Goal: Book appointment/travel/reservation

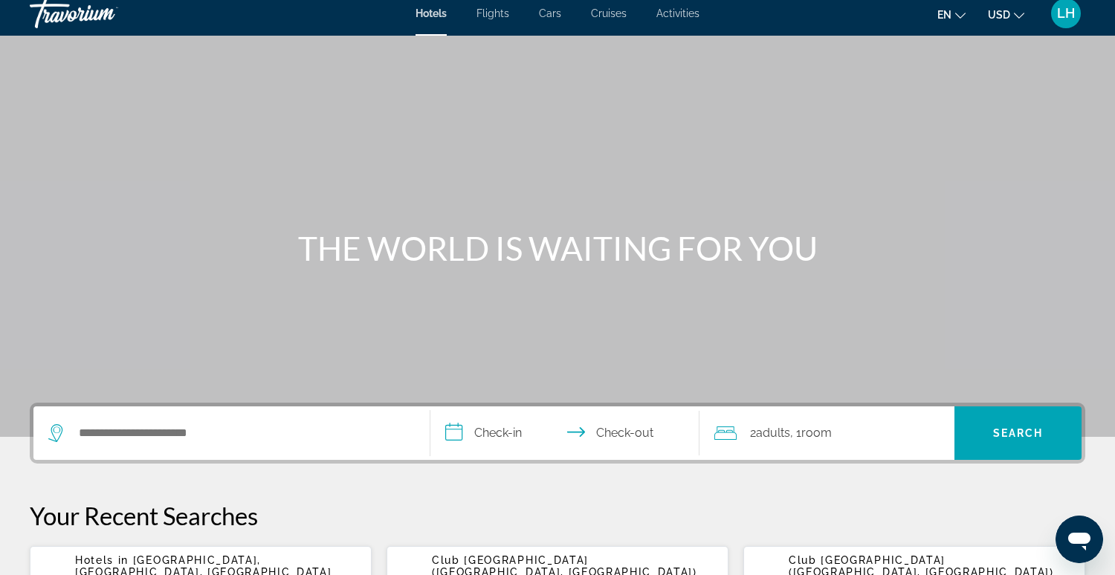
scroll to position [13, 0]
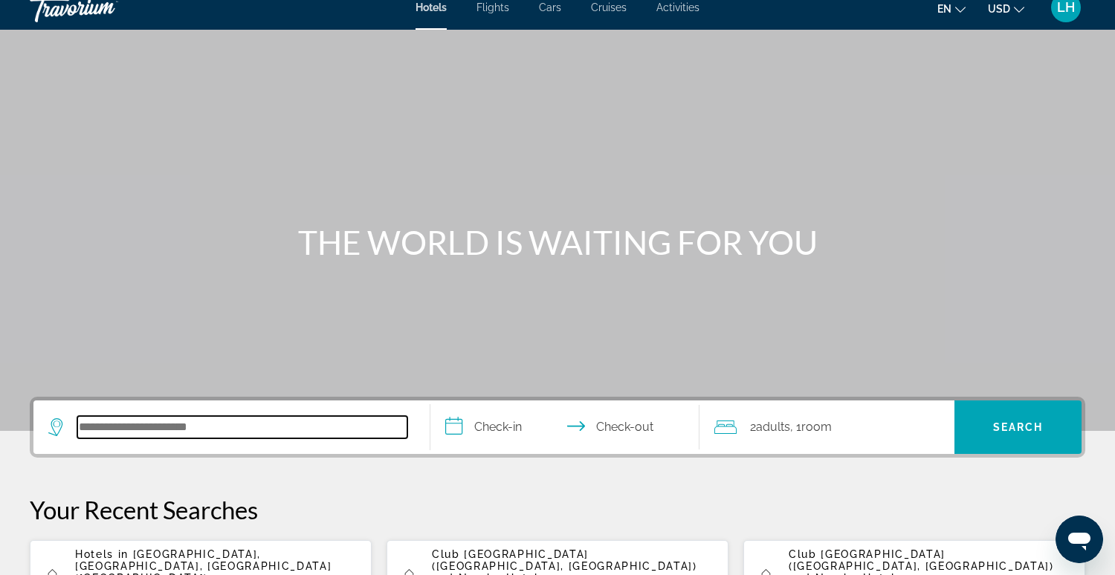
click at [253, 436] on input "Search hotel destination" at bounding box center [242, 427] width 330 height 22
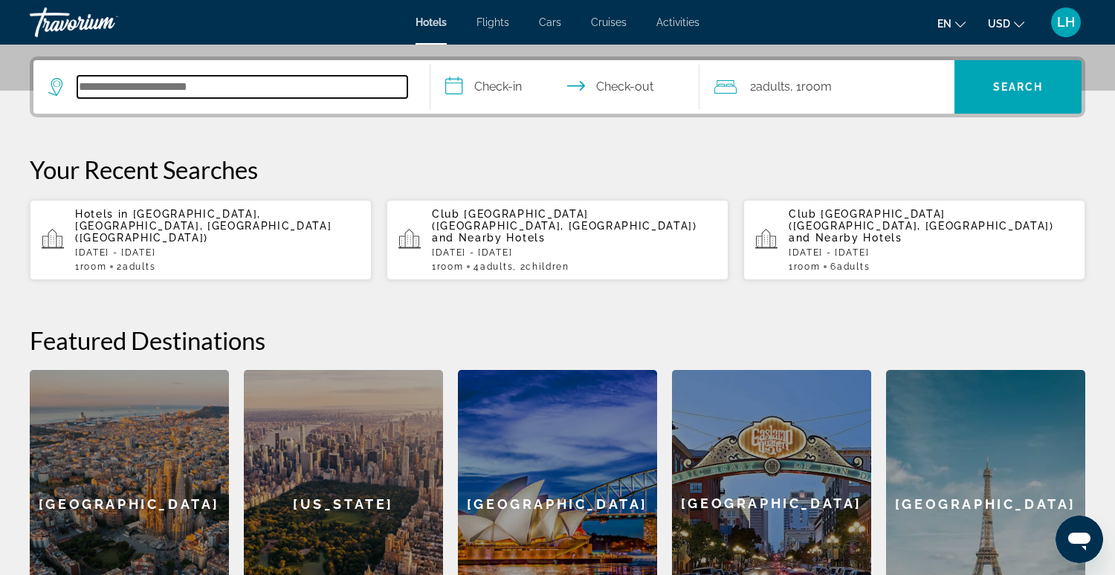
scroll to position [363, 0]
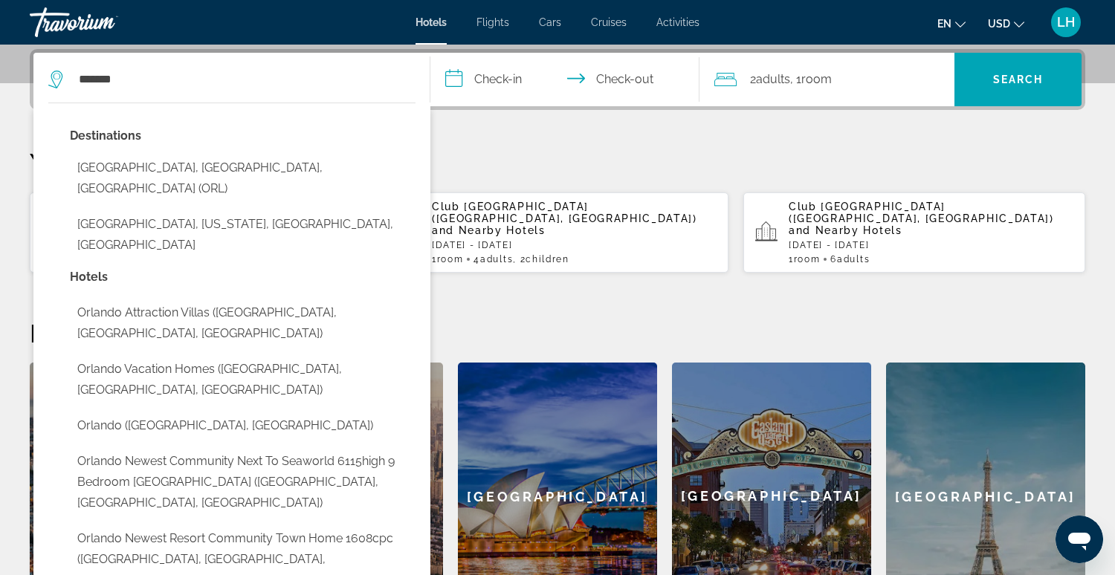
click at [172, 170] on button "[GEOGRAPHIC_DATA], [GEOGRAPHIC_DATA], [GEOGRAPHIC_DATA] (ORL)" at bounding box center [243, 178] width 346 height 49
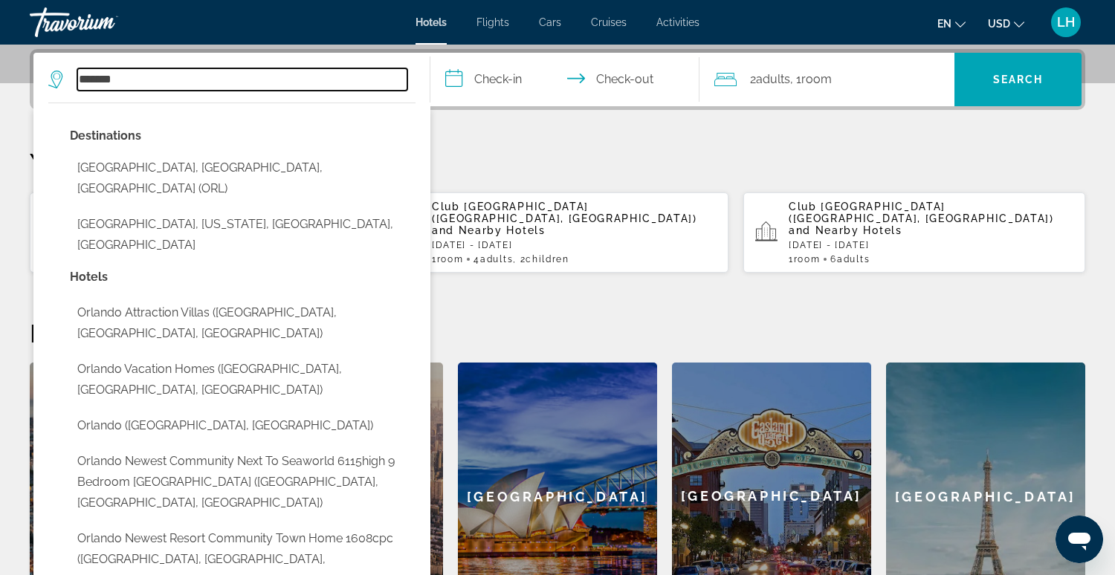
type input "**********"
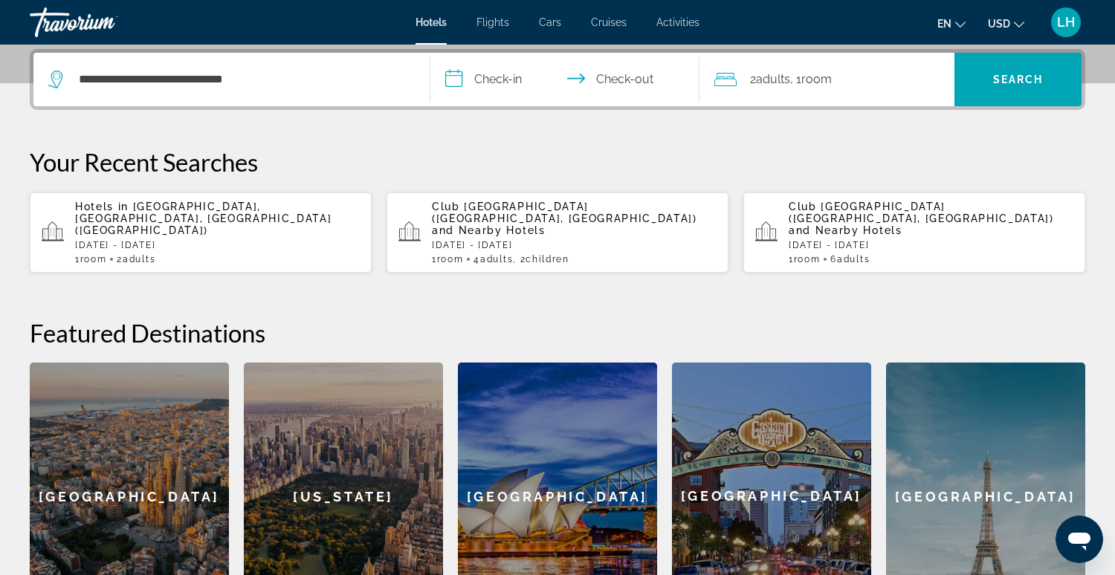
click at [486, 82] on input "**********" at bounding box center [568, 82] width 276 height 58
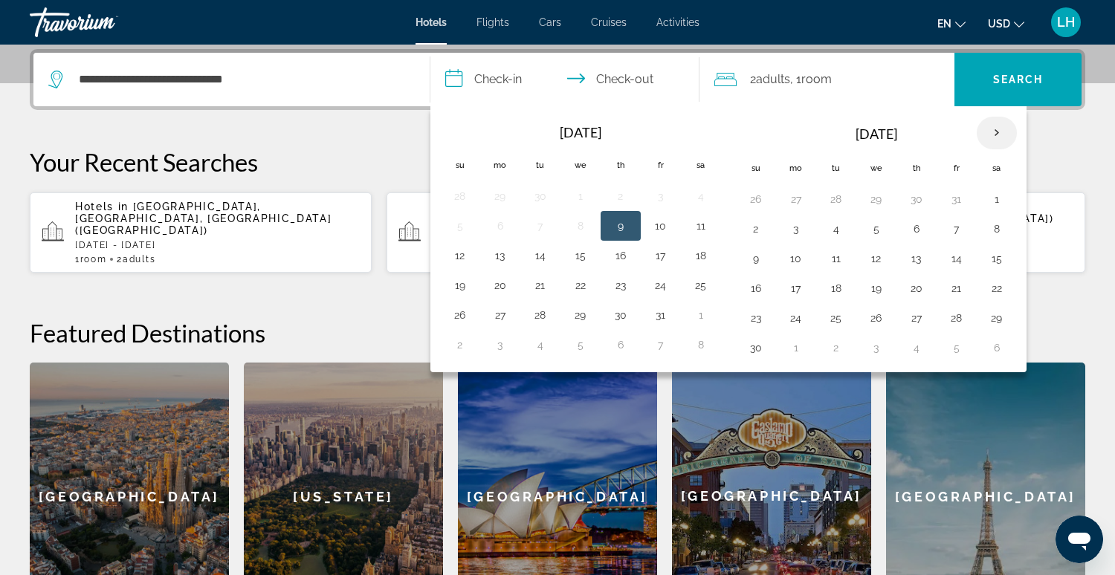
click at [985, 132] on th "Next month" at bounding box center [997, 133] width 40 height 33
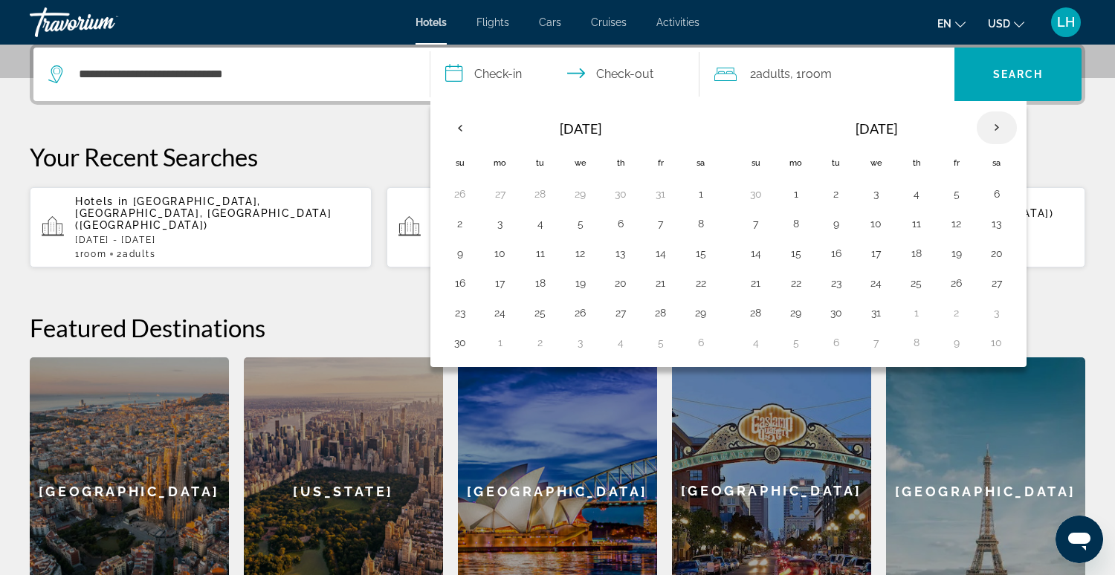
click at [984, 132] on th "Next month" at bounding box center [997, 128] width 40 height 33
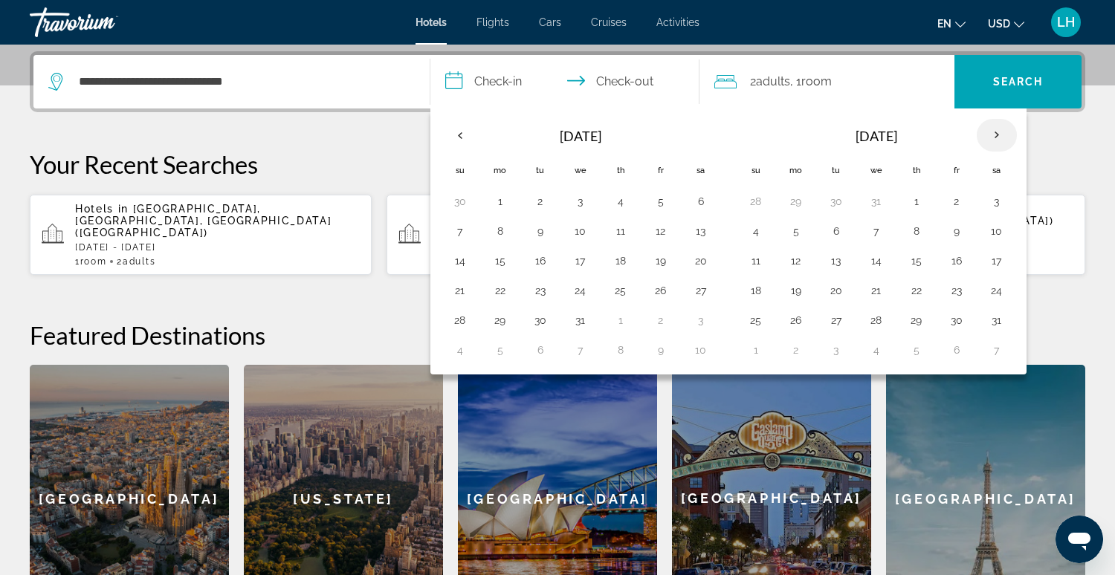
scroll to position [358, 0]
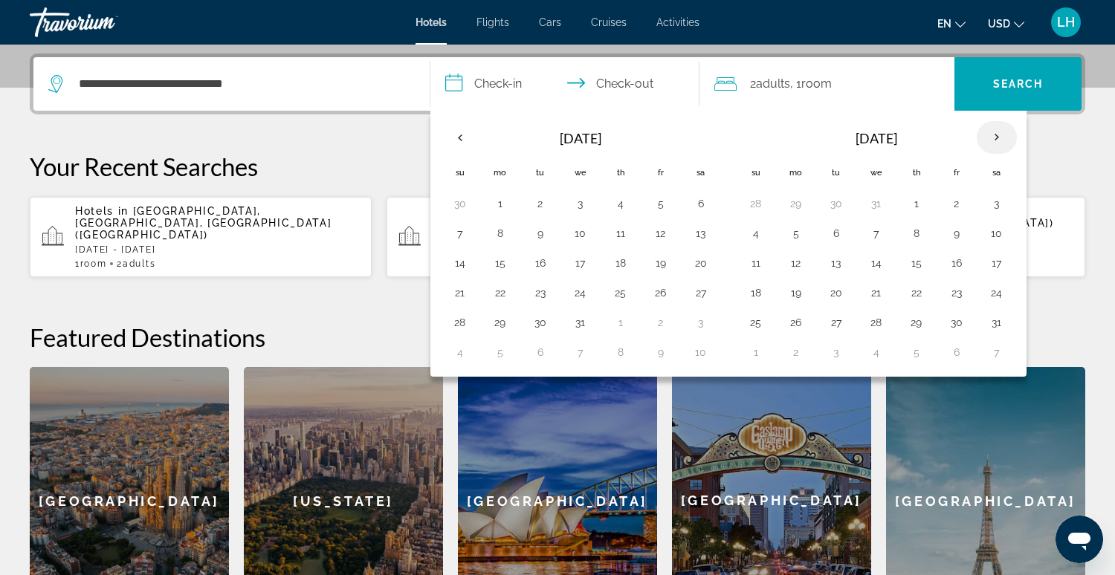
click at [989, 136] on th "Next month" at bounding box center [997, 137] width 40 height 33
click at [832, 316] on button "24" at bounding box center [836, 322] width 24 height 21
click at [988, 133] on th "Next month" at bounding box center [997, 137] width 40 height 33
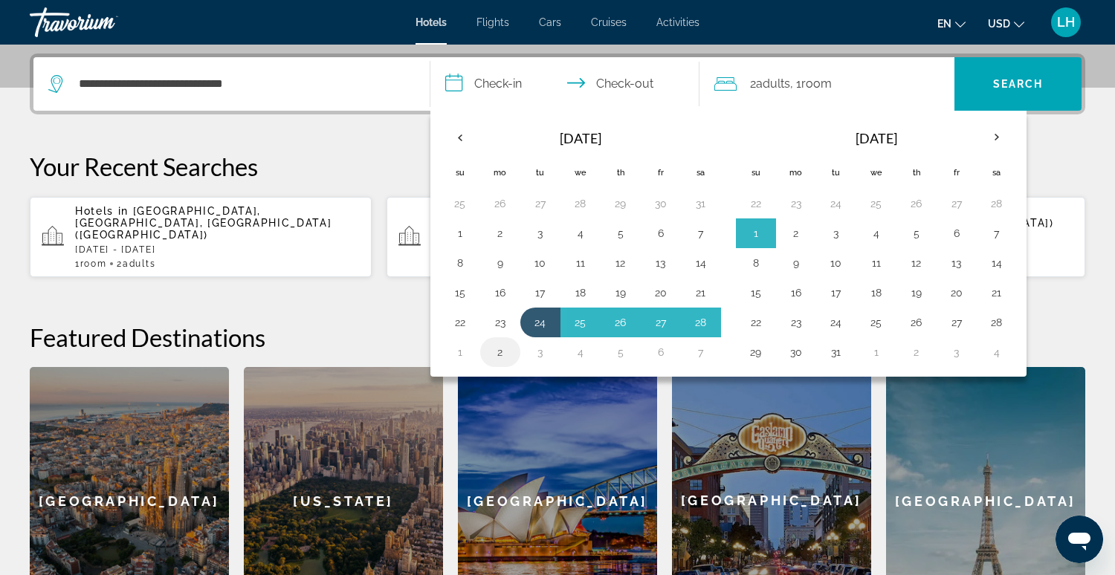
click at [497, 352] on button "2" at bounding box center [500, 352] width 24 height 21
type input "**********"
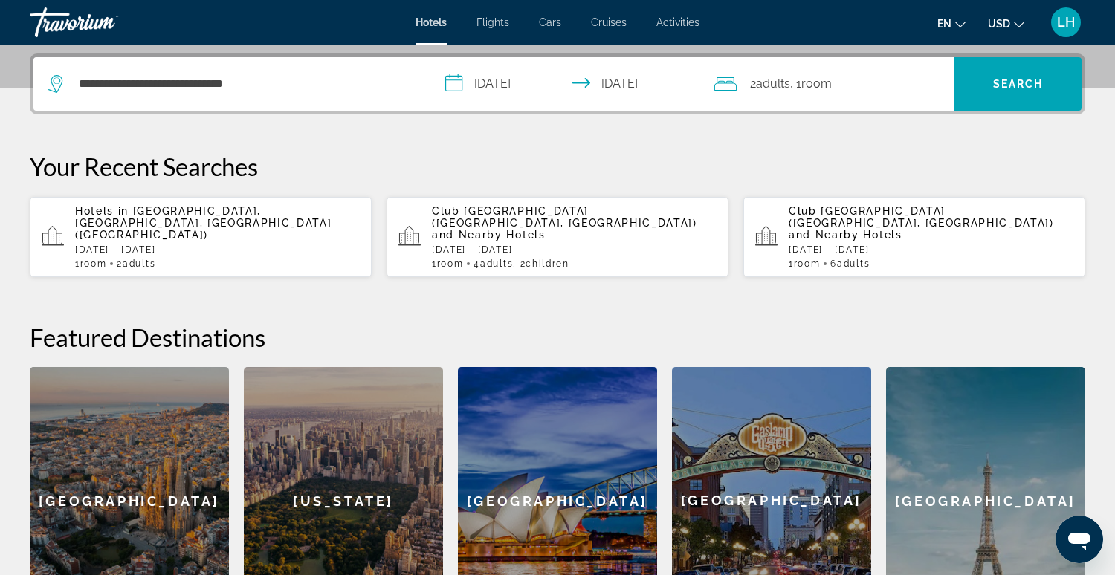
click at [874, 87] on div "2 Adult Adults , 1 Room rooms" at bounding box center [834, 84] width 240 height 21
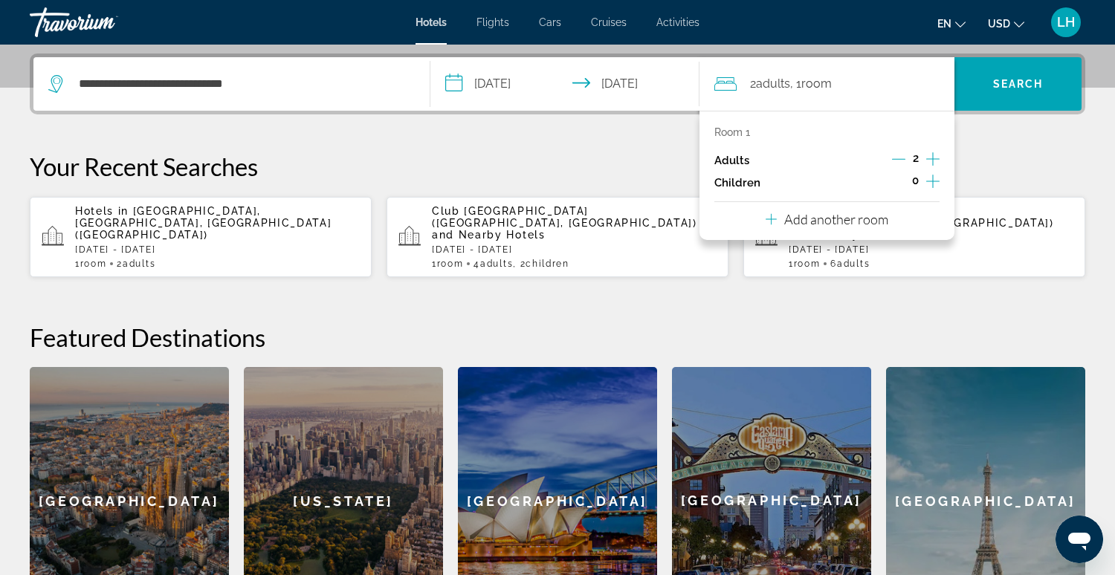
scroll to position [363, 0]
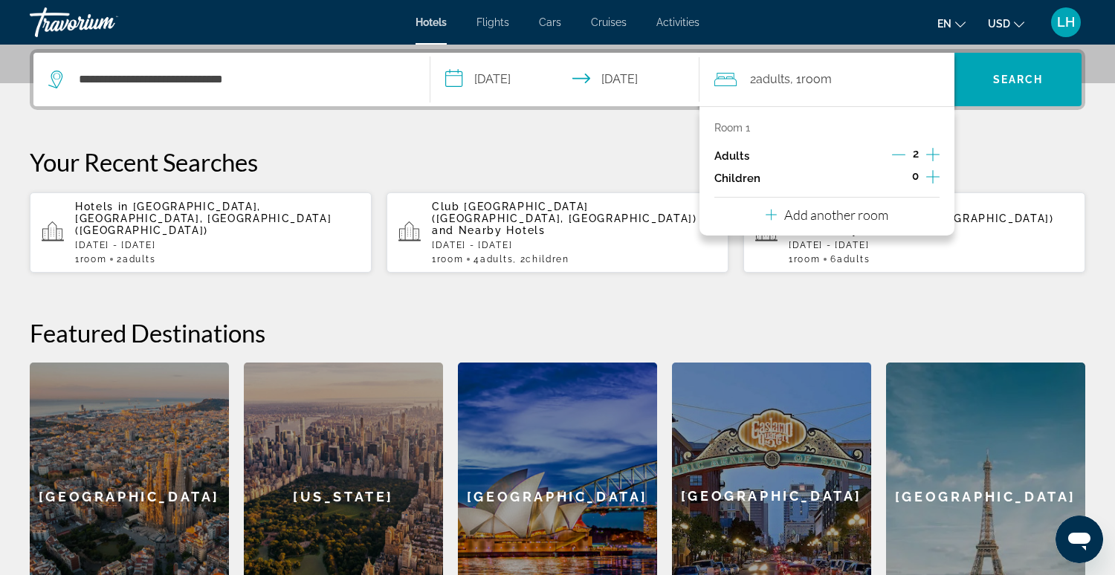
click at [934, 154] on icon "Increment adults" at bounding box center [932, 154] width 13 height 13
click at [933, 152] on icon "Increment adults" at bounding box center [932, 154] width 13 height 13
click at [1005, 76] on span "Search" at bounding box center [1018, 80] width 51 height 12
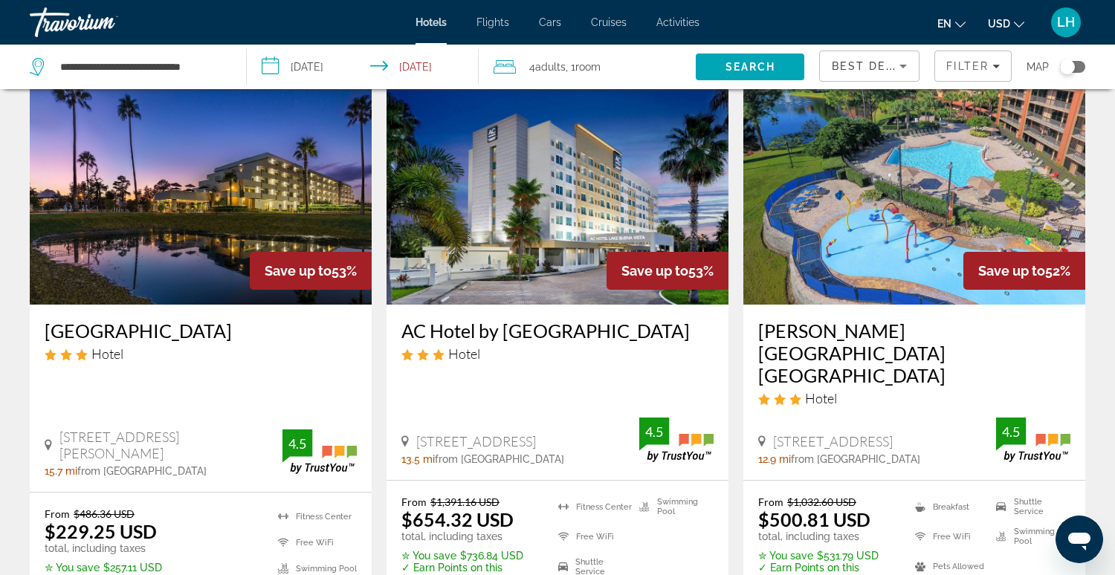
scroll to position [1290, 0]
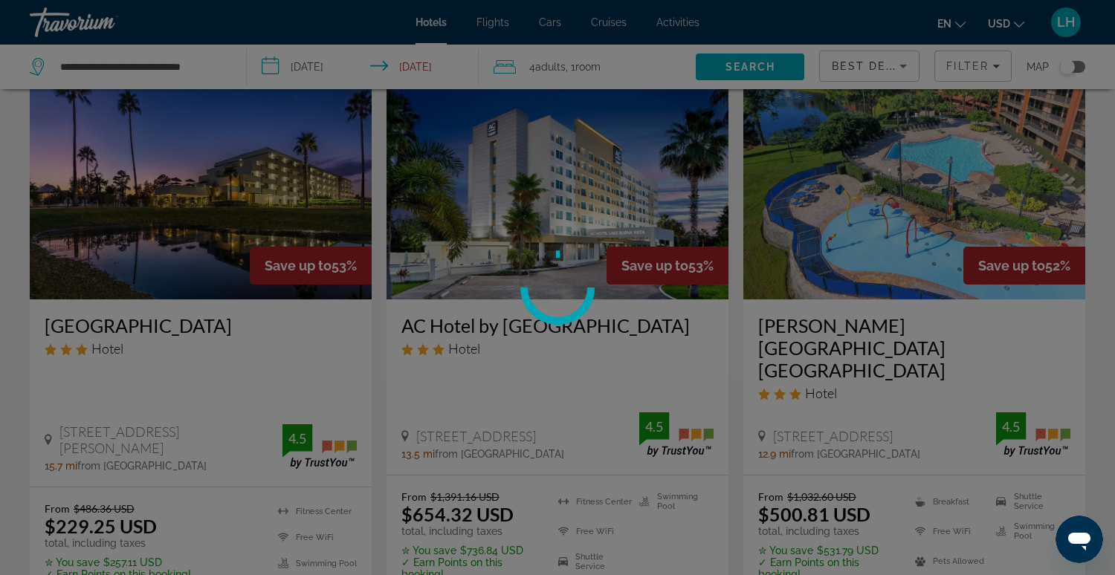
scroll to position [1288, 0]
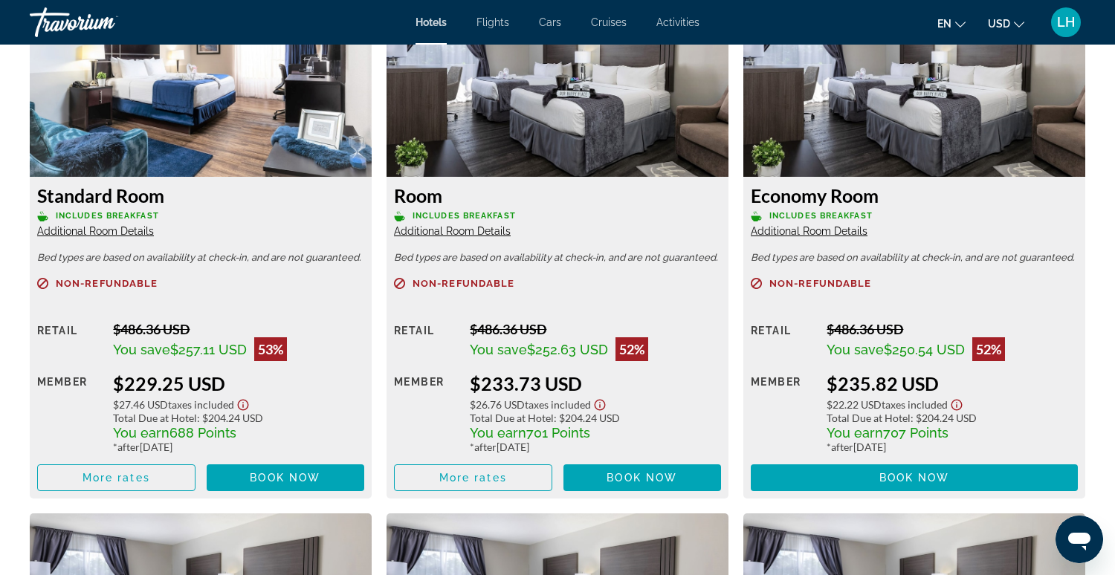
scroll to position [2035, 0]
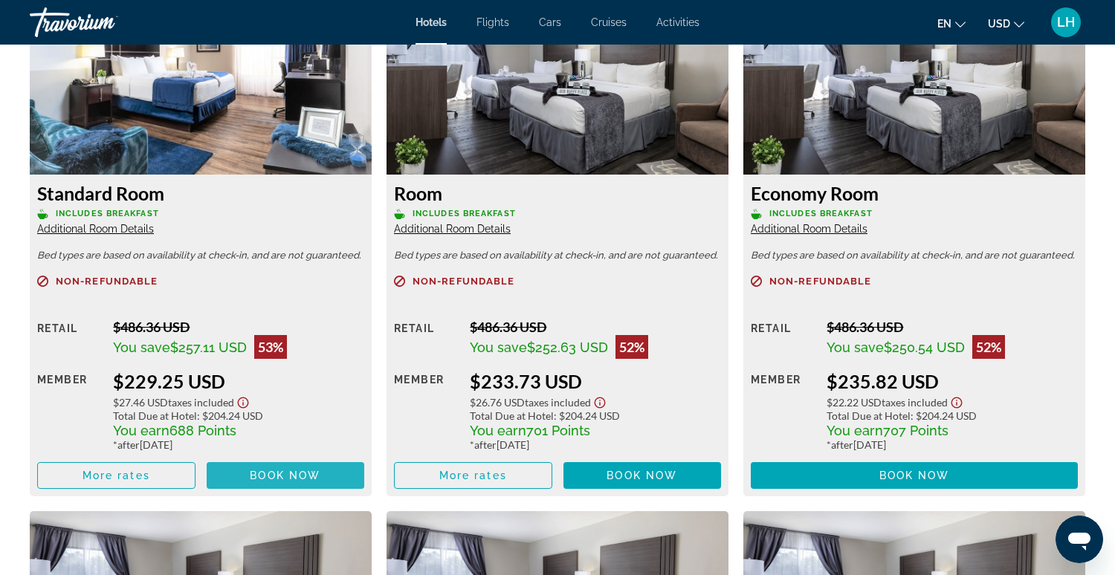
click at [262, 480] on span "Book now" at bounding box center [285, 476] width 71 height 12
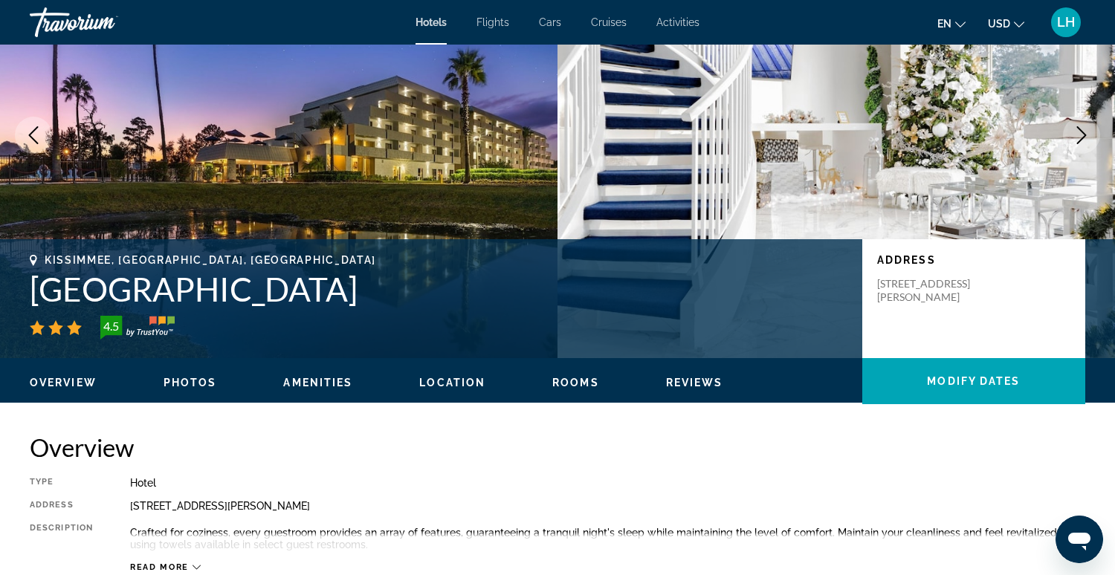
scroll to position [135, 0]
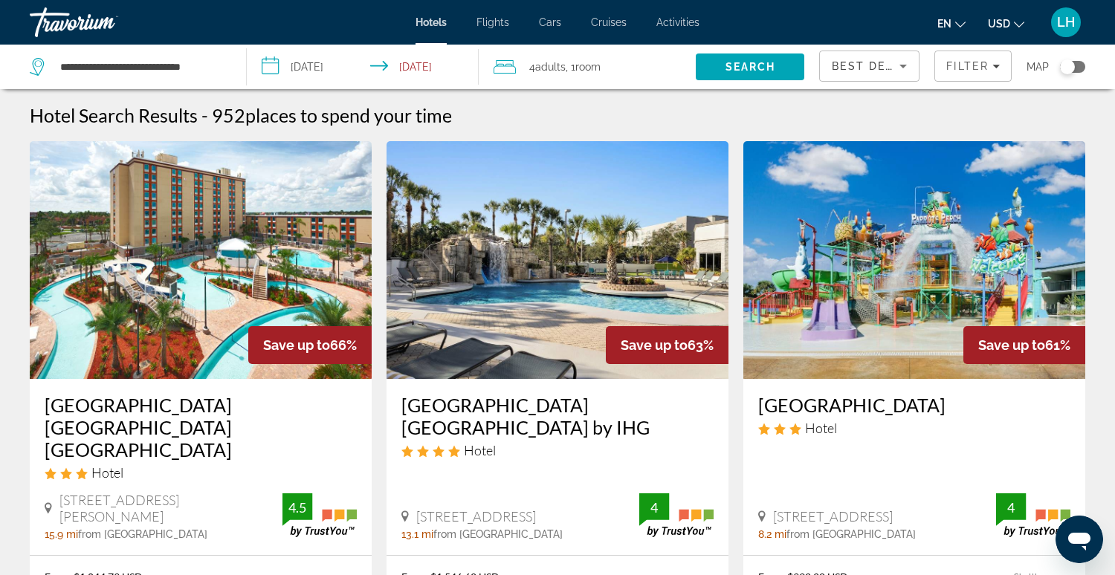
click at [225, 67] on div "**********" at bounding box center [130, 67] width 201 height 45
click at [221, 62] on input "**********" at bounding box center [141, 67] width 165 height 22
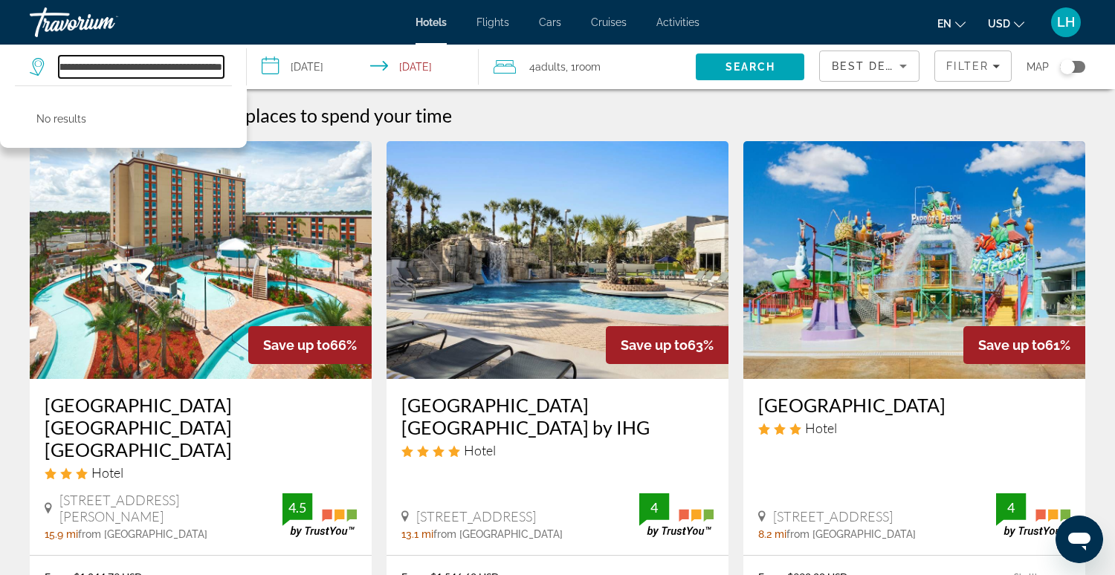
scroll to position [0, 79]
type input "**********"
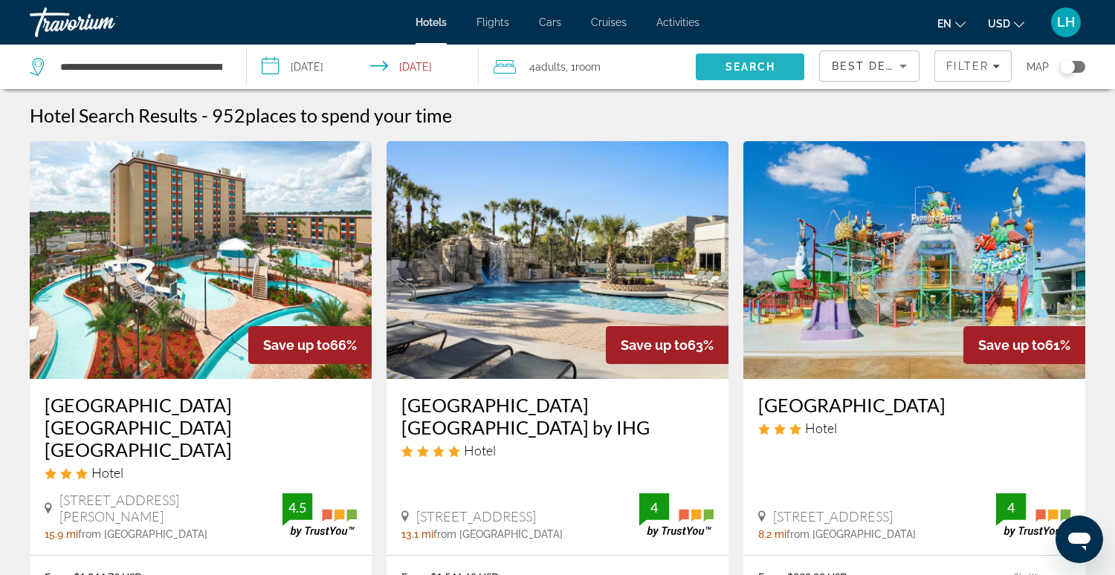
click at [750, 70] on span "Search" at bounding box center [751, 67] width 51 height 12
click at [749, 68] on span "Search" at bounding box center [751, 67] width 51 height 12
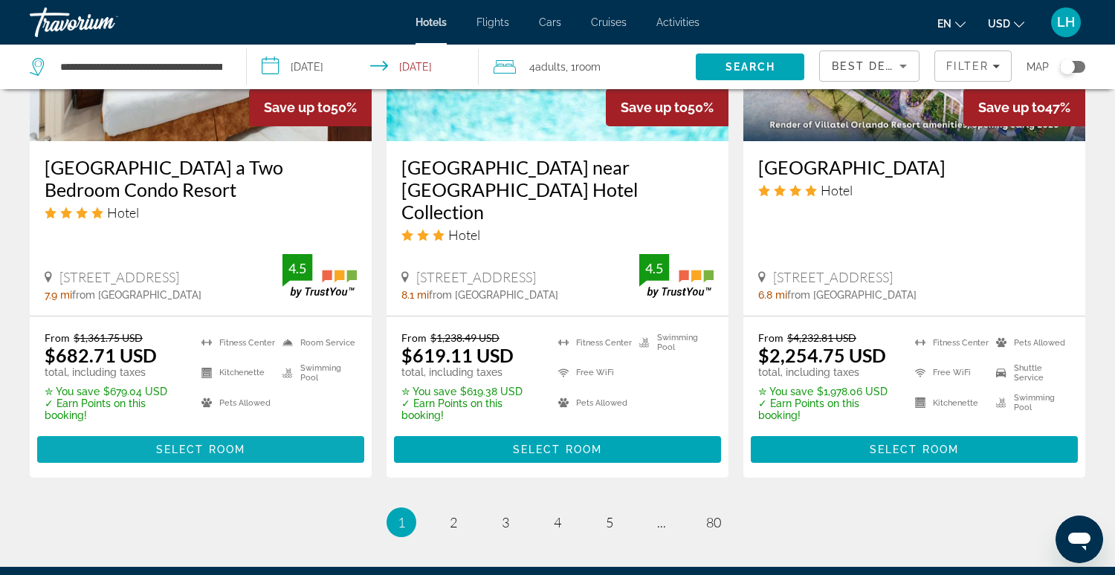
scroll to position [2065, 0]
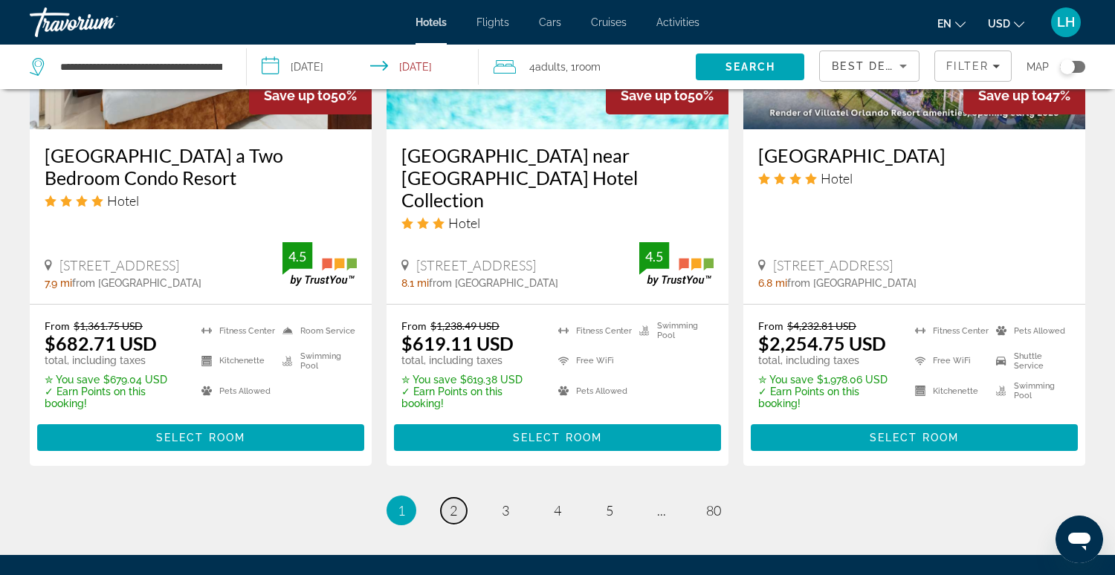
click at [457, 503] on span "2" at bounding box center [453, 511] width 7 height 16
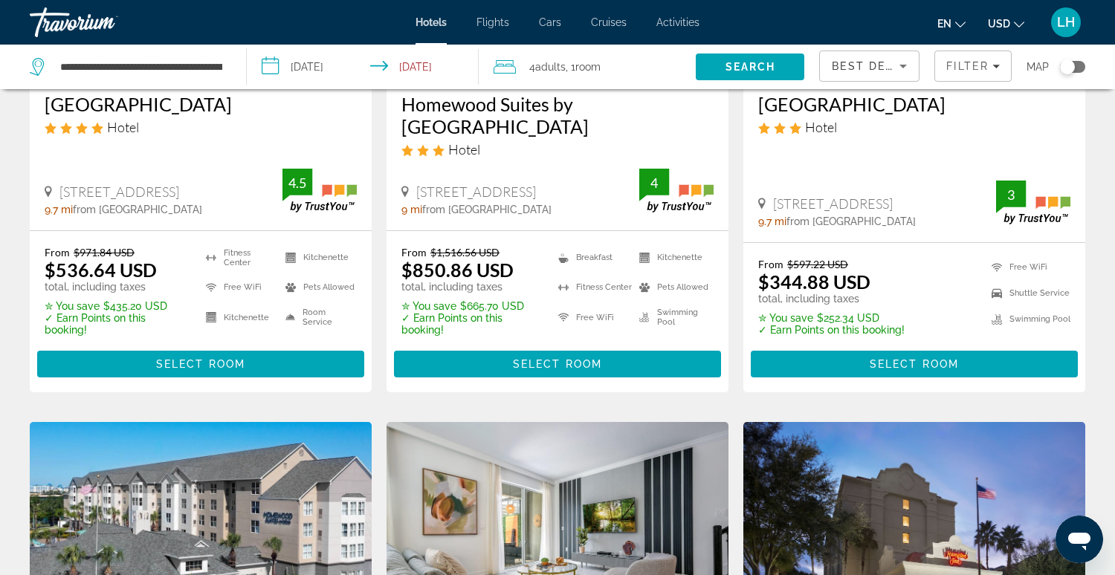
scroll to position [298, 0]
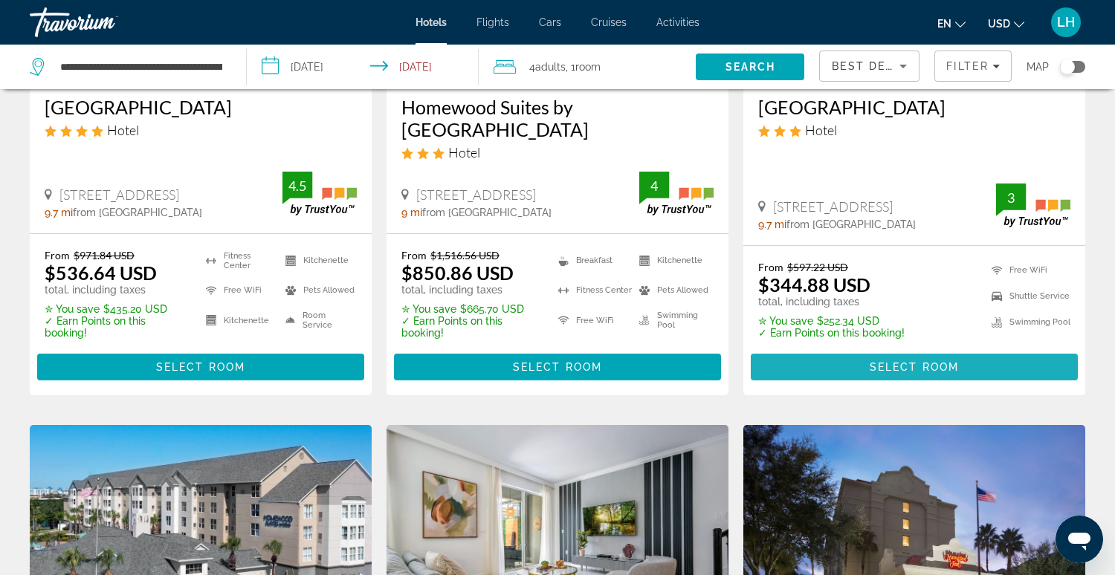
click at [876, 373] on span "Select Room" at bounding box center [914, 367] width 89 height 12
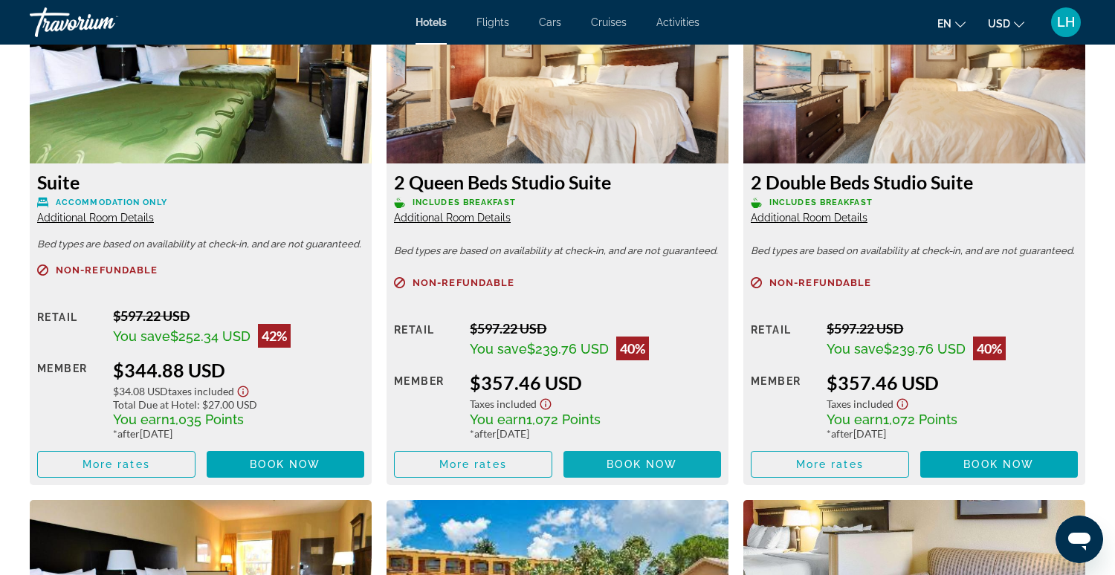
scroll to position [2096, 0]
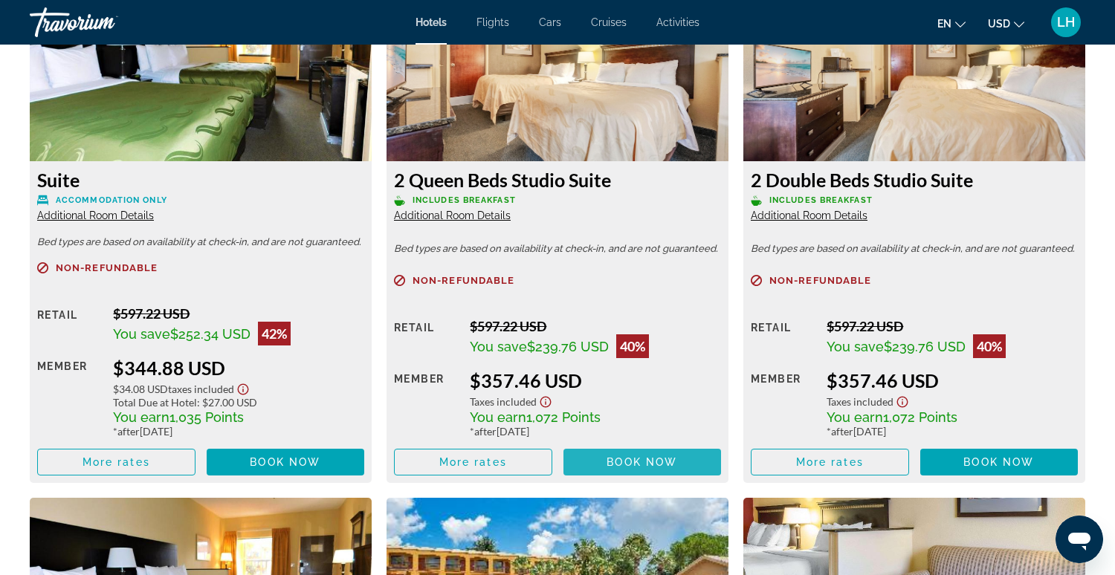
click at [637, 465] on span "Book now" at bounding box center [642, 462] width 71 height 12
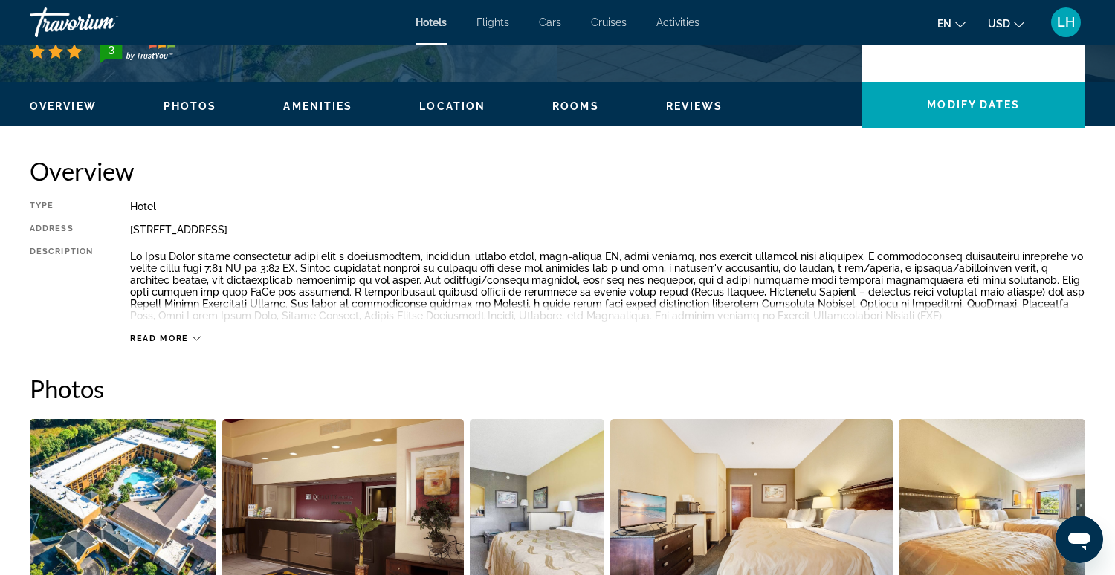
scroll to position [410, 0]
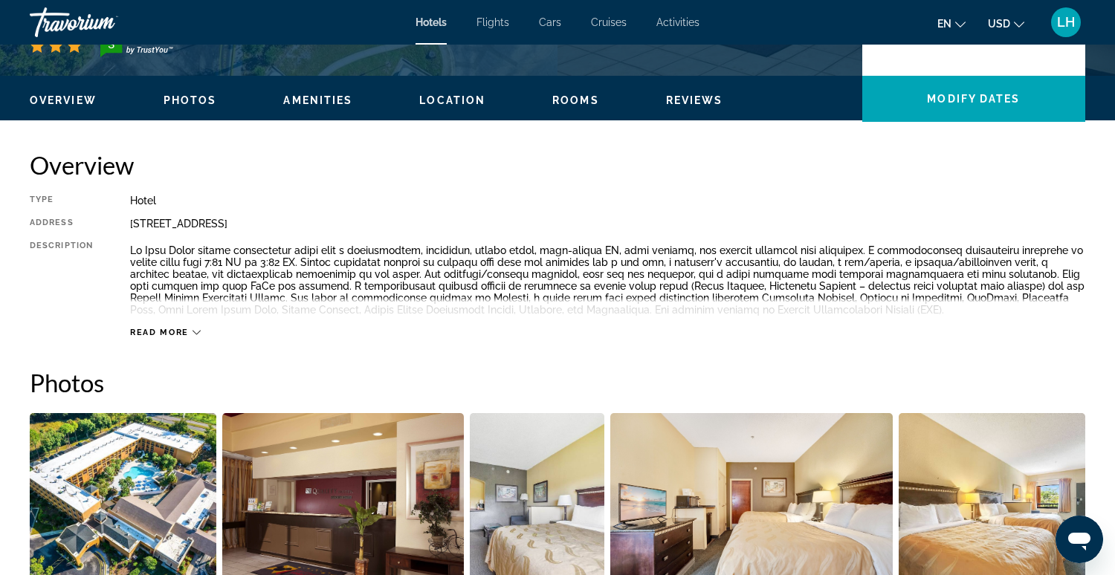
drag, startPoint x: 130, startPoint y: 230, endPoint x: 184, endPoint y: 228, distance: 53.5
click at [186, 227] on div "[STREET_ADDRESS]" at bounding box center [607, 224] width 955 height 12
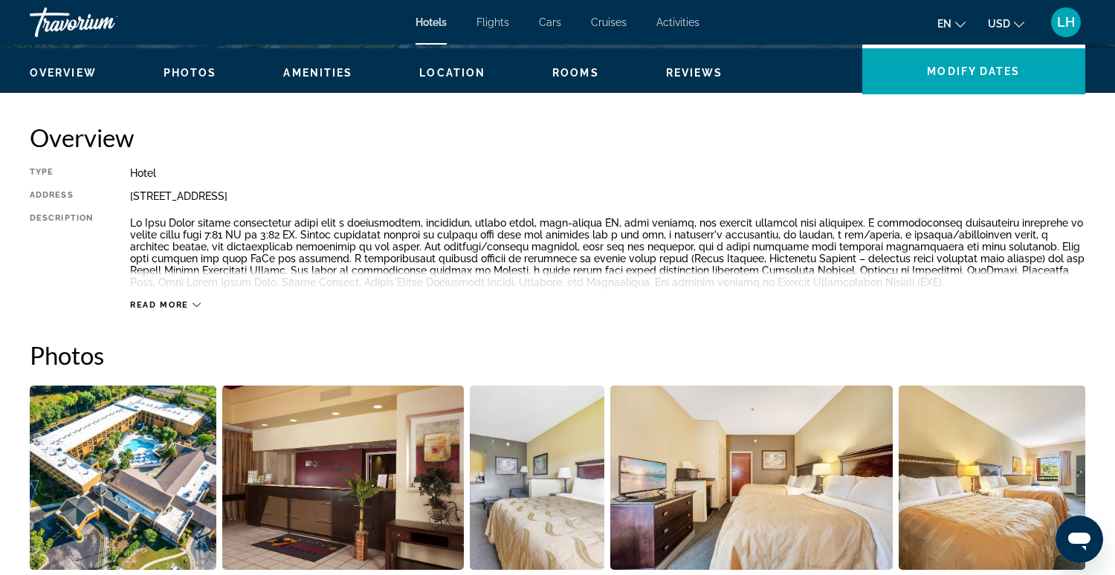
scroll to position [443, 0]
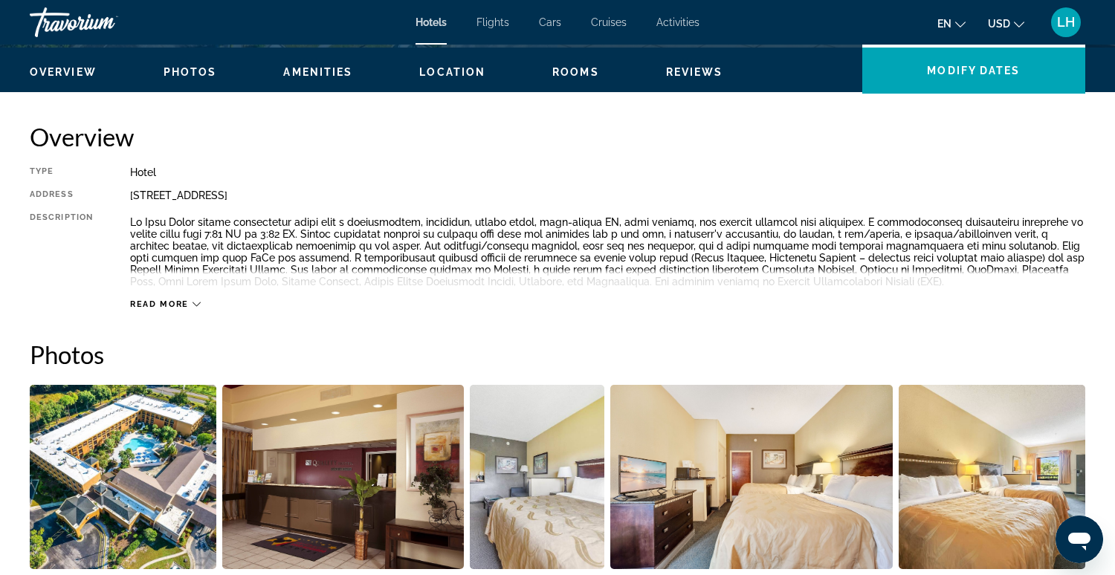
click at [201, 203] on div "Type Hotel Address [STREET_ADDRESS] Description Read more" at bounding box center [558, 238] width 1056 height 143
drag, startPoint x: 131, startPoint y: 193, endPoint x: 285, endPoint y: 197, distance: 154.7
click at [287, 198] on div "[STREET_ADDRESS]" at bounding box center [607, 196] width 955 height 12
copy div "[STREET_ADDRESS]"
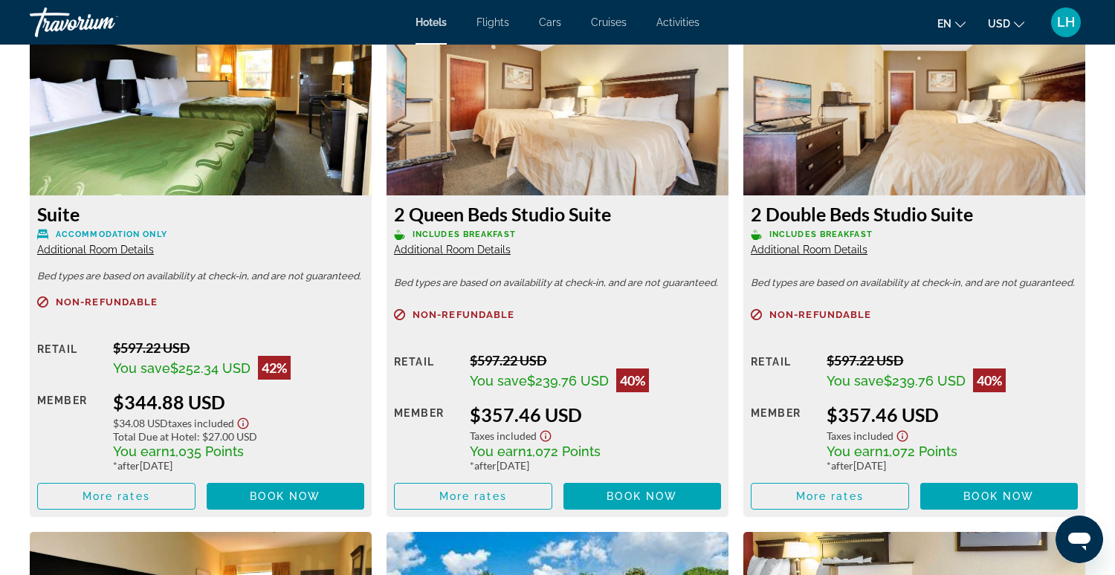
scroll to position [2065, 0]
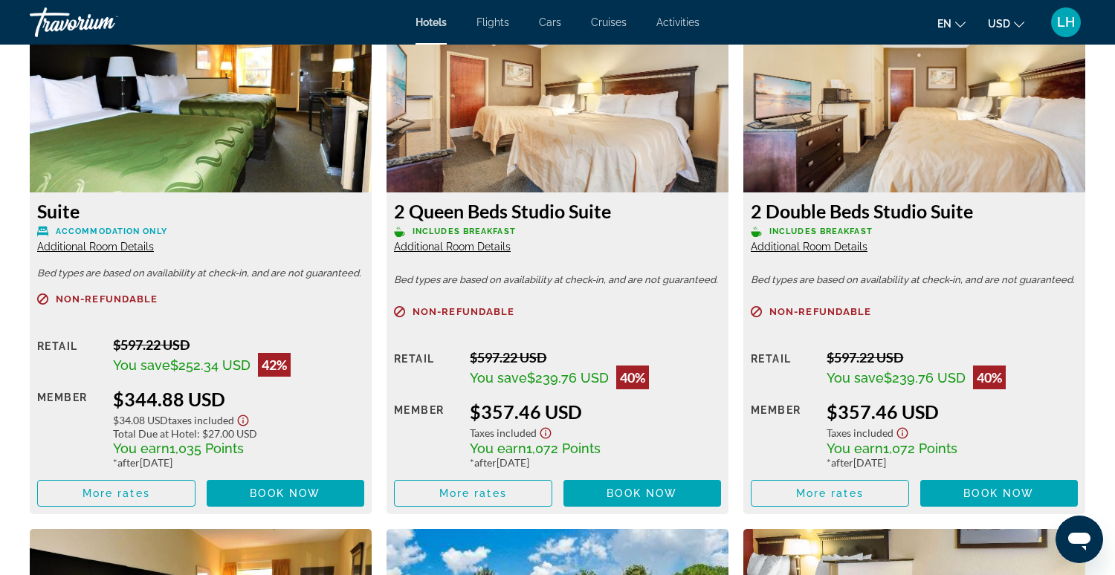
click at [448, 249] on span "Additional Room Details" at bounding box center [452, 247] width 117 height 12
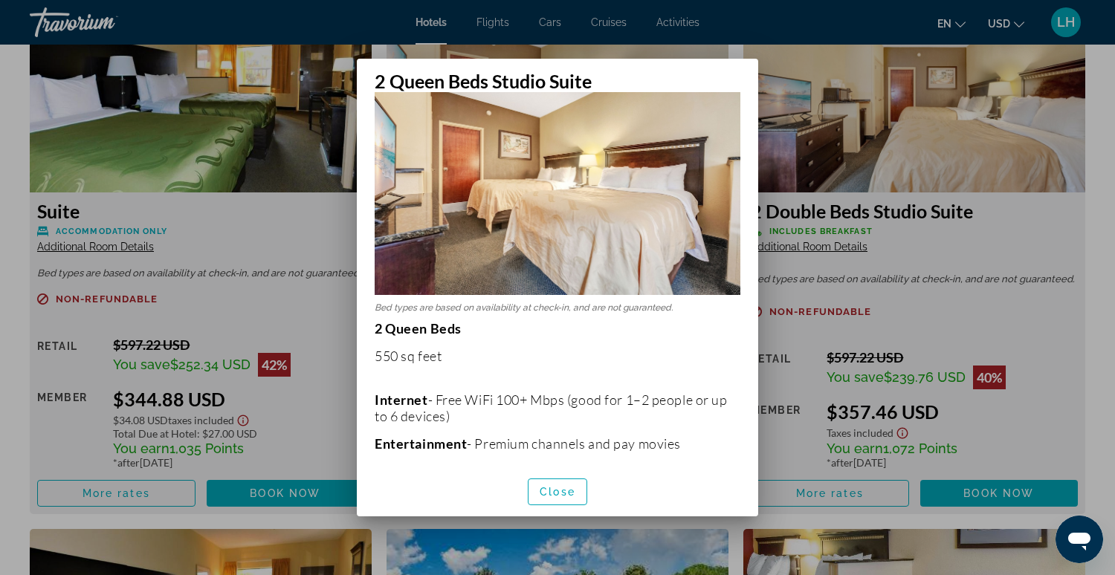
scroll to position [0, 0]
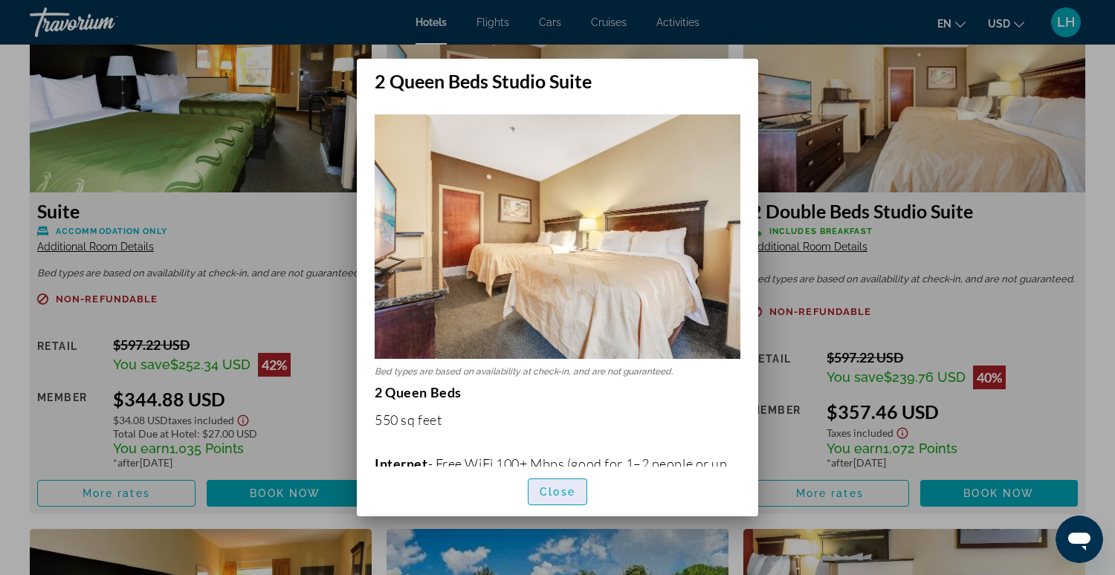
click at [558, 502] on span "button" at bounding box center [558, 492] width 58 height 36
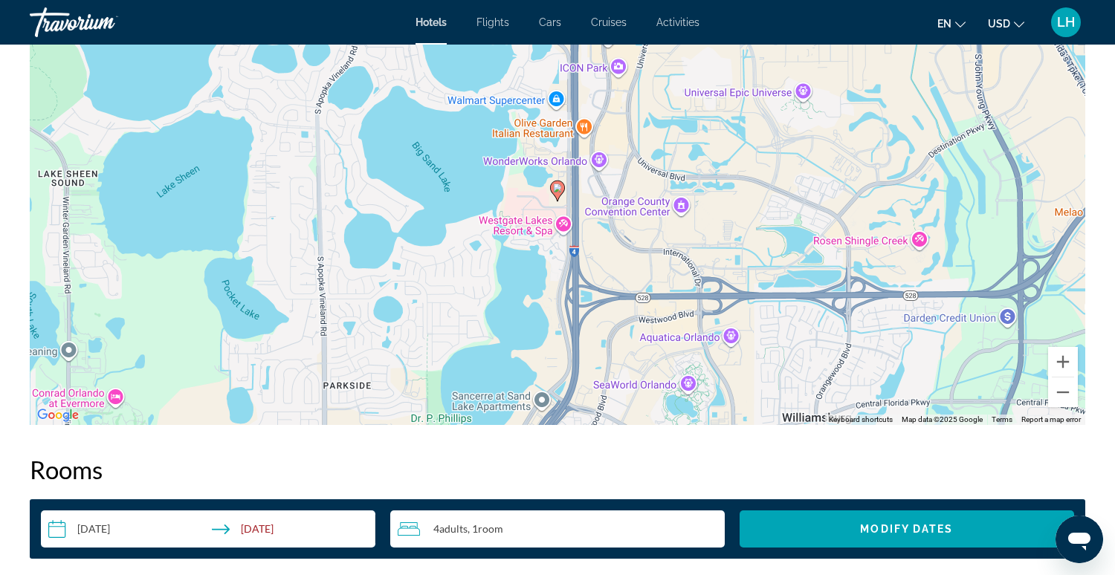
scroll to position [1480, 0]
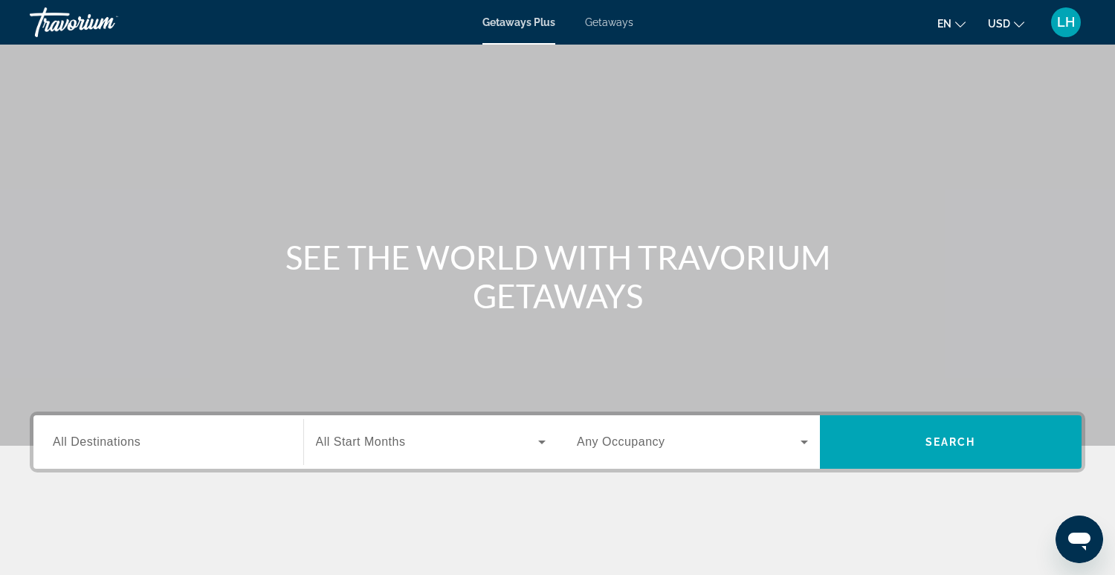
click at [616, 24] on span "Getaways" at bounding box center [609, 22] width 48 height 12
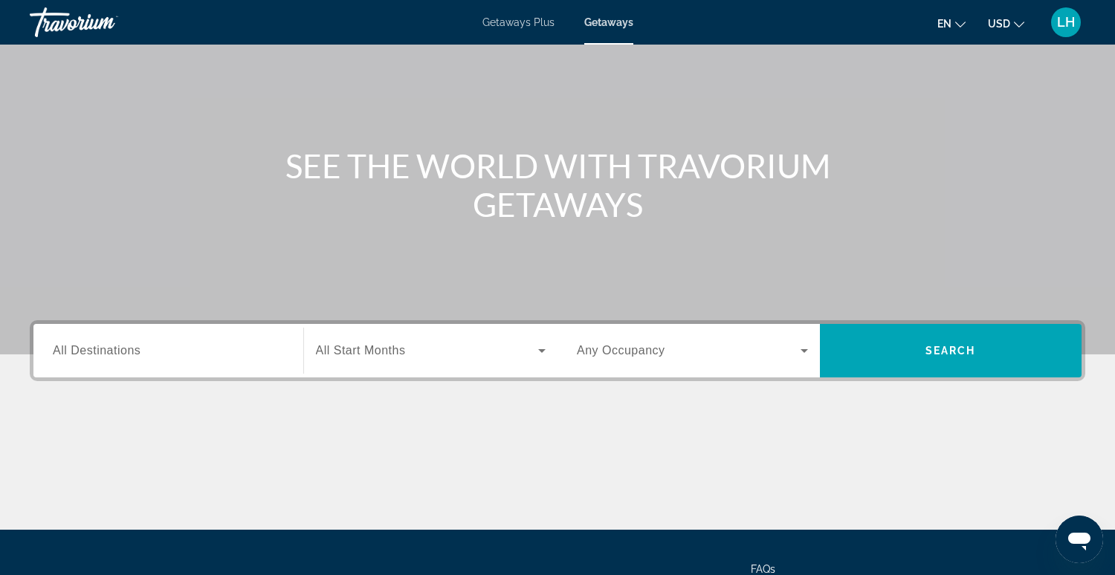
scroll to position [94, 0]
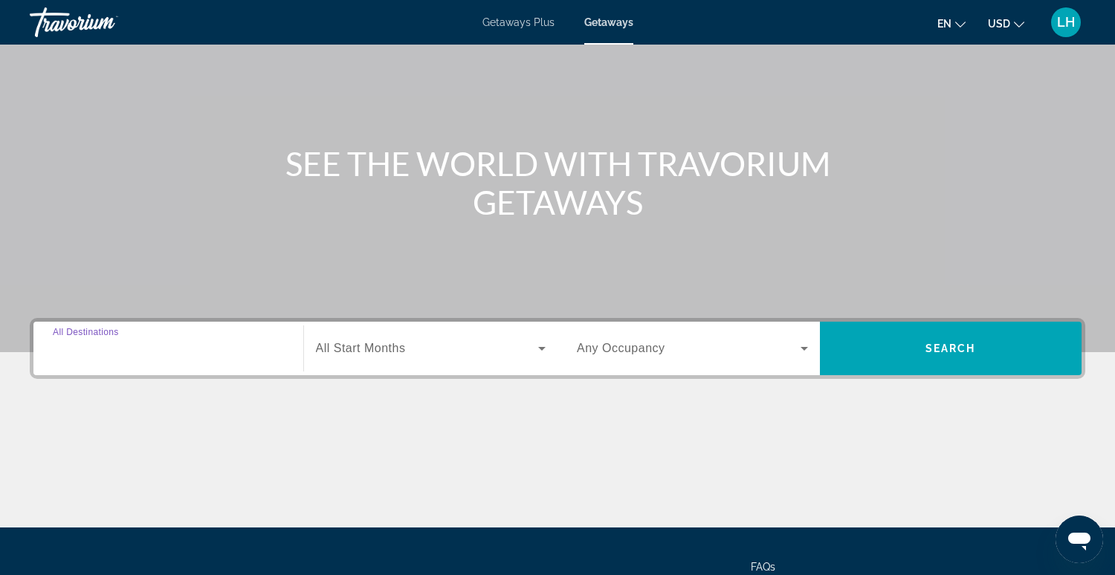
click at [157, 349] on input "Destination All Destinations" at bounding box center [168, 349] width 231 height 18
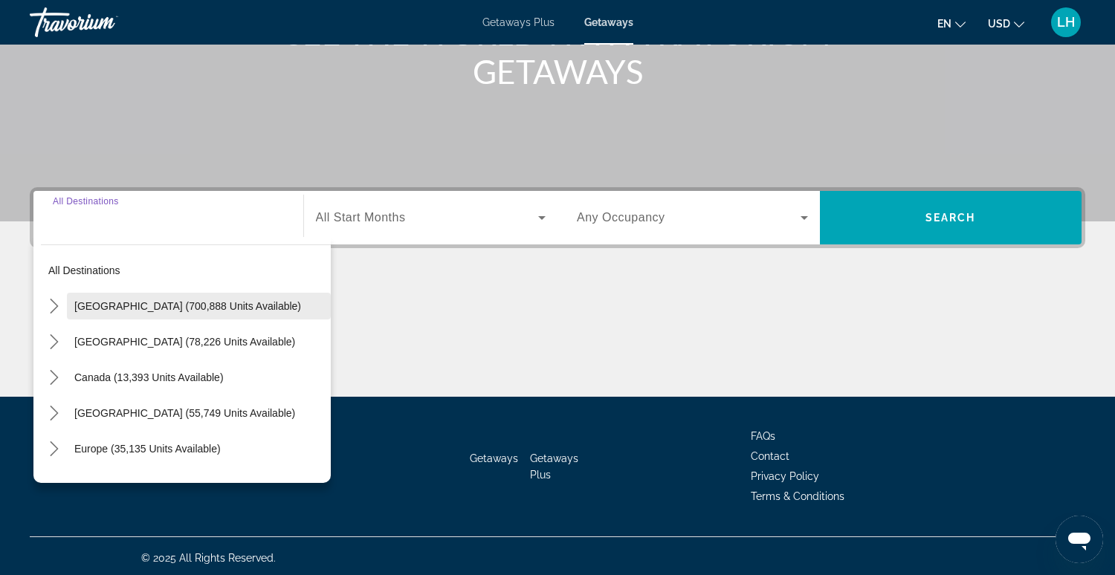
scroll to position [227, 0]
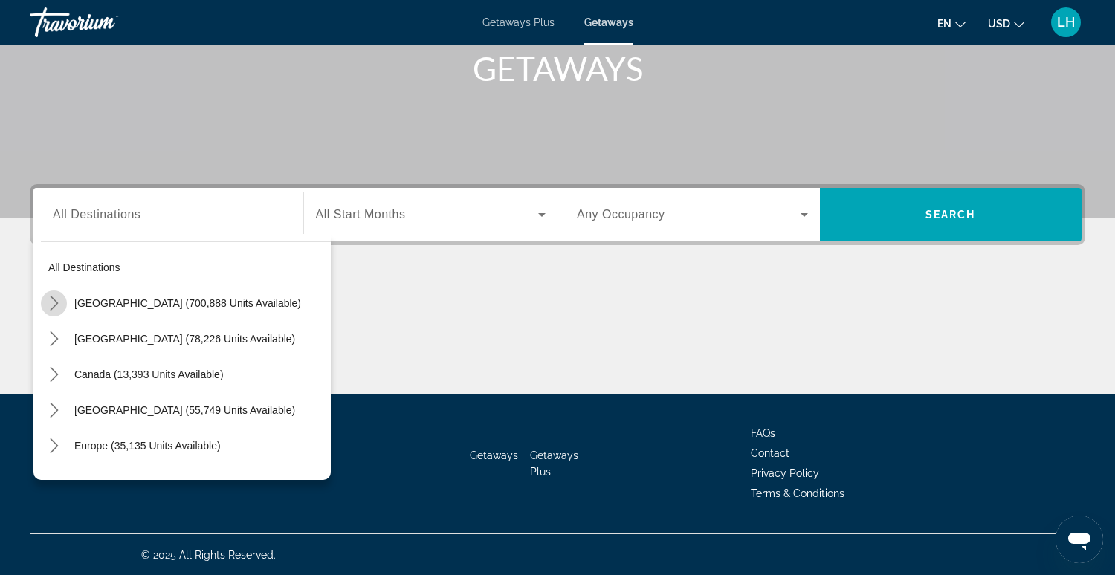
click at [57, 305] on icon "Toggle United States (700,888 units available) submenu" at bounding box center [54, 303] width 15 height 15
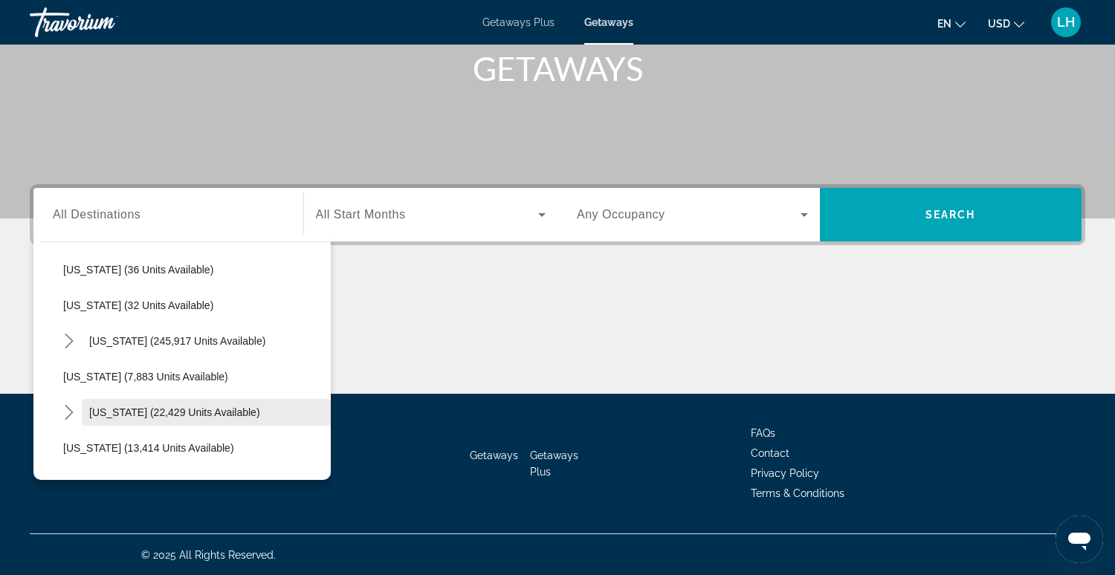
scroll to position [225, 0]
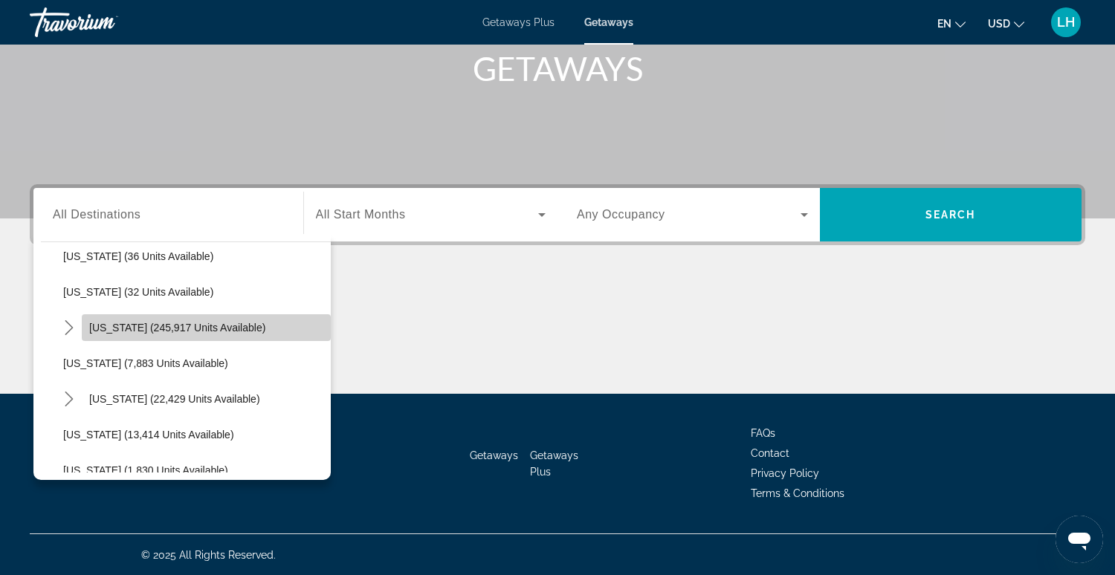
click at [106, 326] on span "Florida (245,917 units available)" at bounding box center [177, 328] width 176 height 12
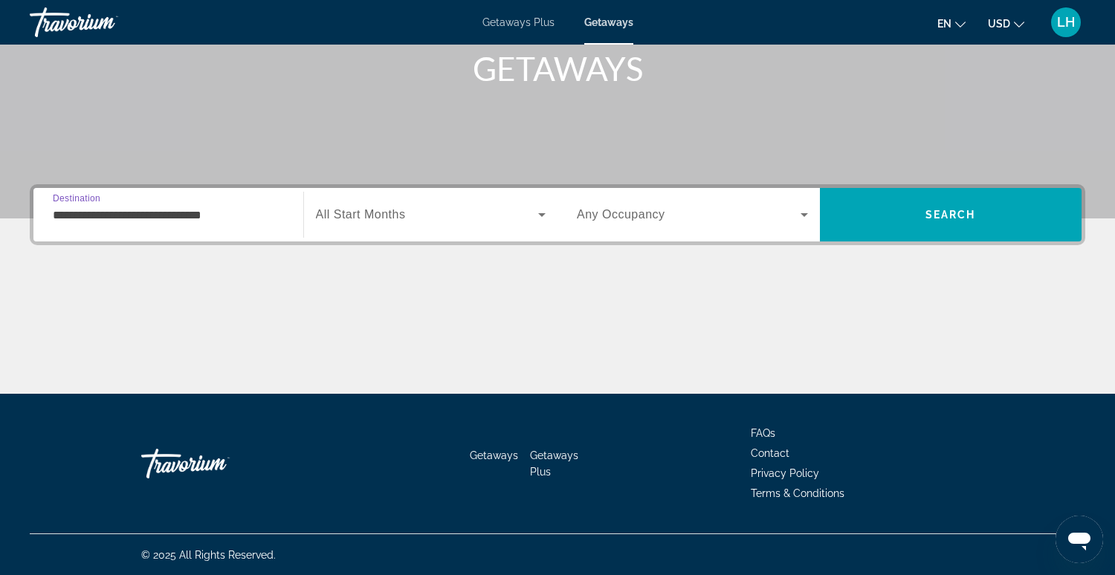
click at [108, 222] on input "**********" at bounding box center [168, 216] width 231 height 18
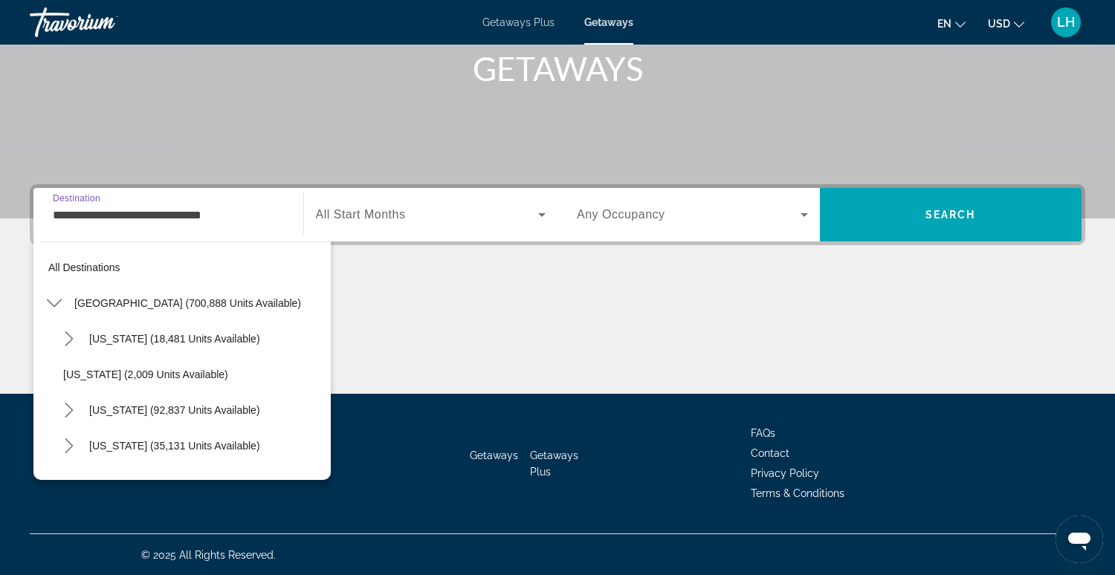
scroll to position [196, 0]
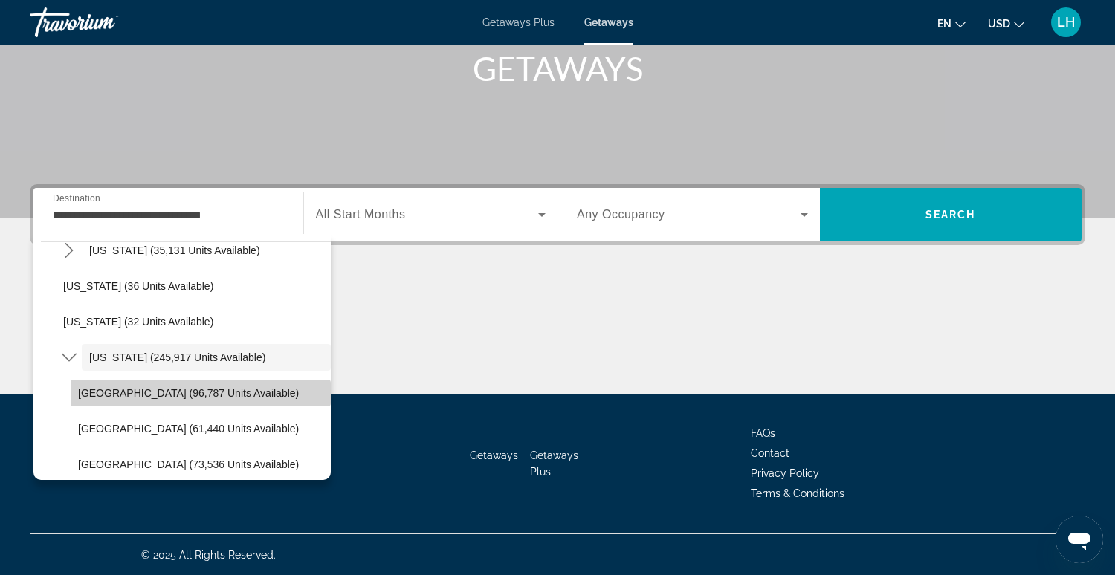
drag, startPoint x: 97, startPoint y: 394, endPoint x: 102, endPoint y: 377, distance: 17.9
click at [97, 394] on span "Orlando & Disney Area (96,787 units available)" at bounding box center [188, 393] width 221 height 12
type input "**********"
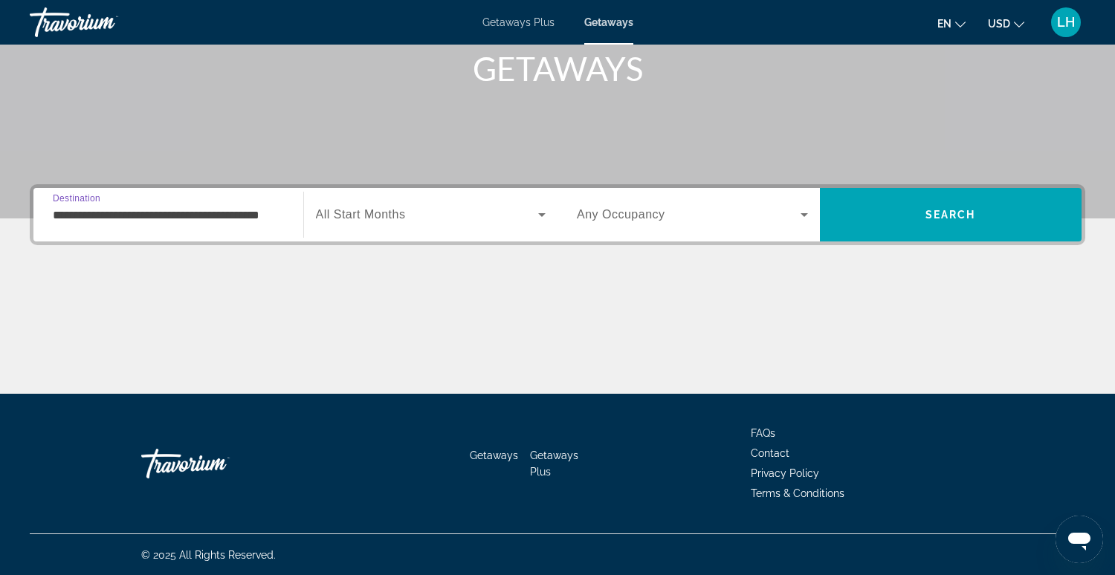
click at [489, 225] on div "Search widget" at bounding box center [431, 215] width 230 height 42
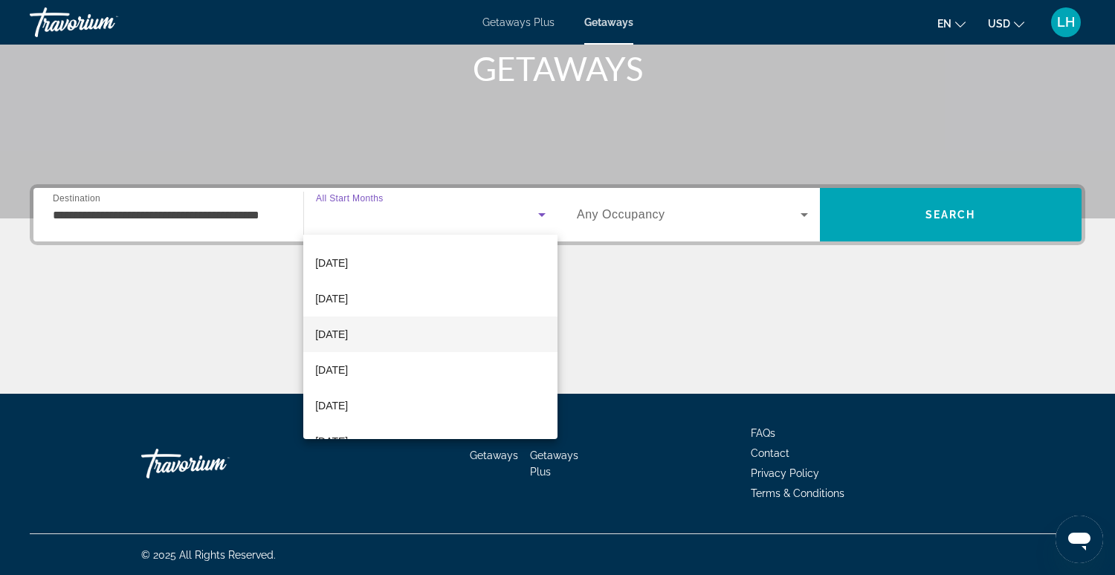
scroll to position [79, 0]
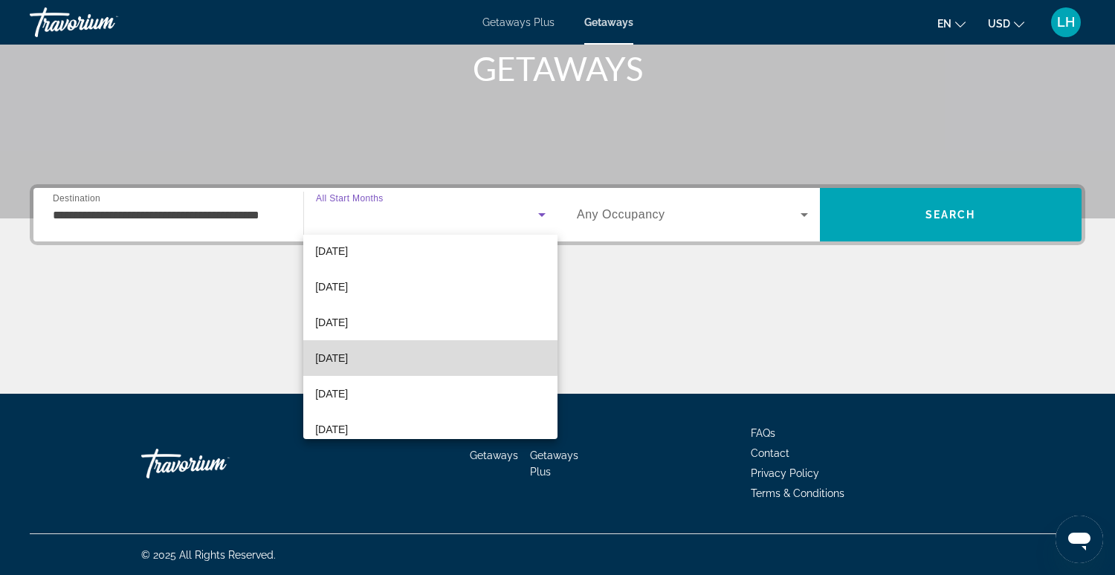
click at [348, 356] on span "February 2026" at bounding box center [331, 358] width 33 height 18
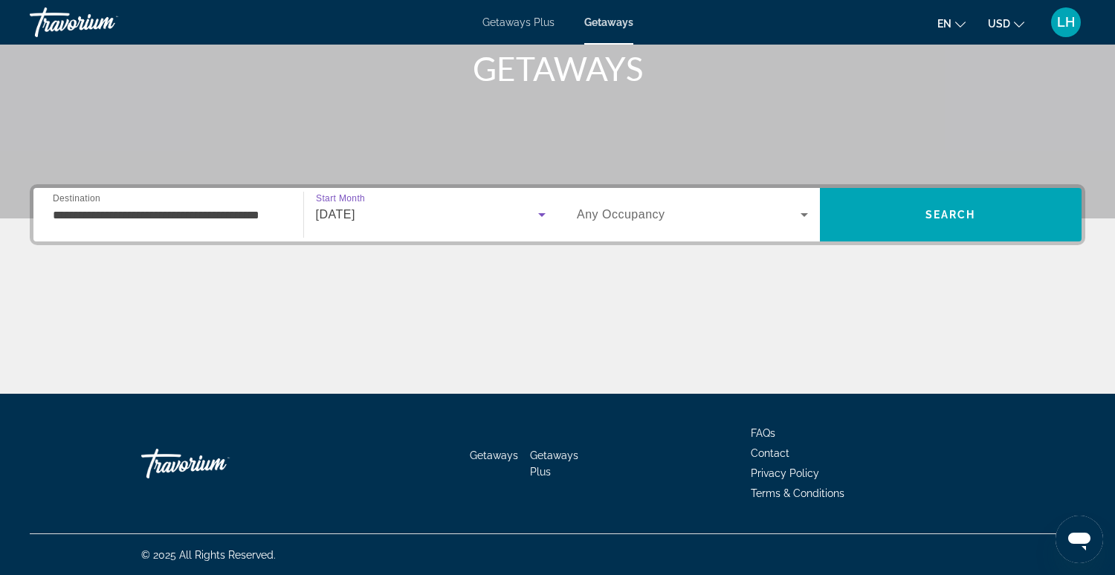
click at [799, 214] on icon "Search widget" at bounding box center [804, 215] width 18 height 18
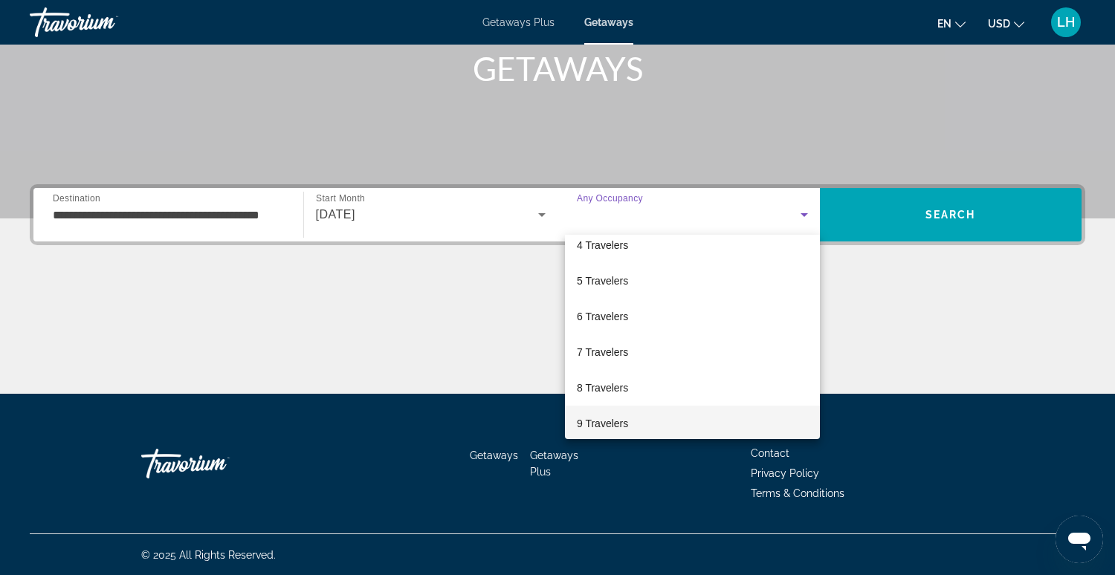
scroll to position [164, 0]
click at [677, 420] on mat-option "10 Travelers" at bounding box center [692, 416] width 255 height 36
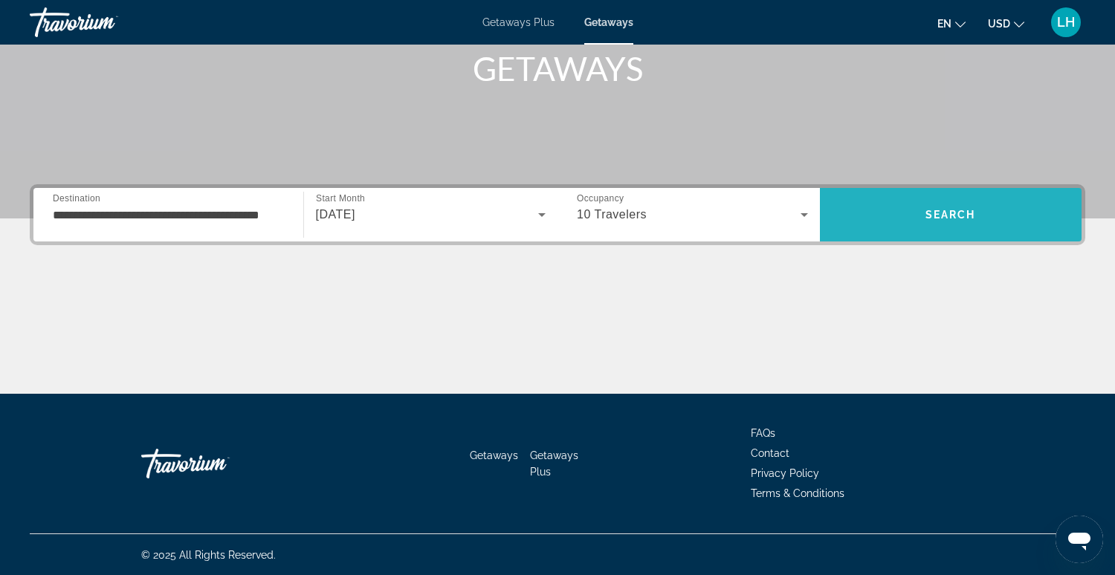
click at [999, 215] on span "Search" at bounding box center [951, 215] width 262 height 36
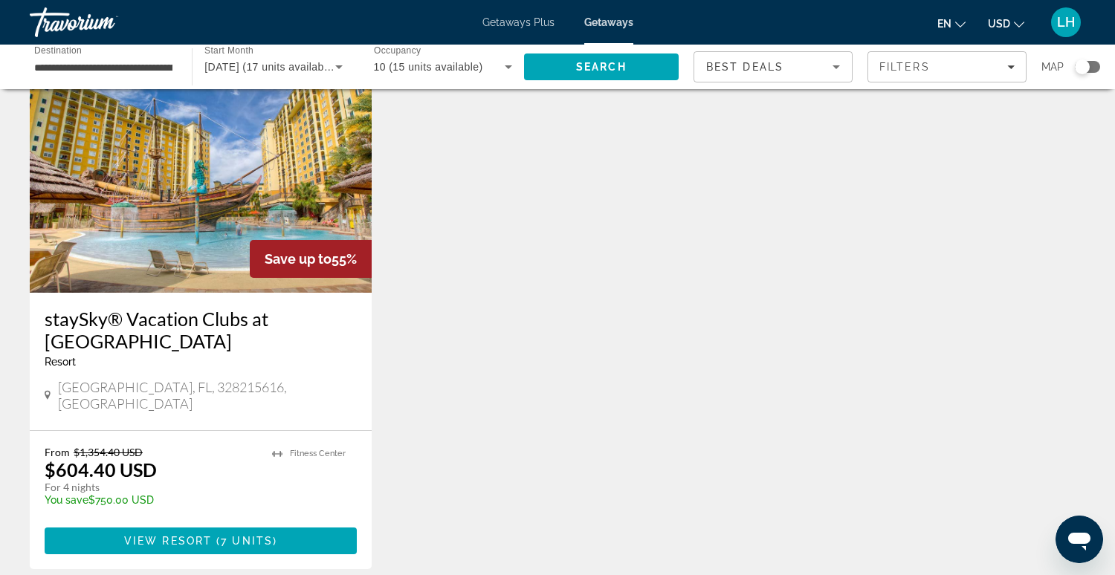
scroll to position [633, 0]
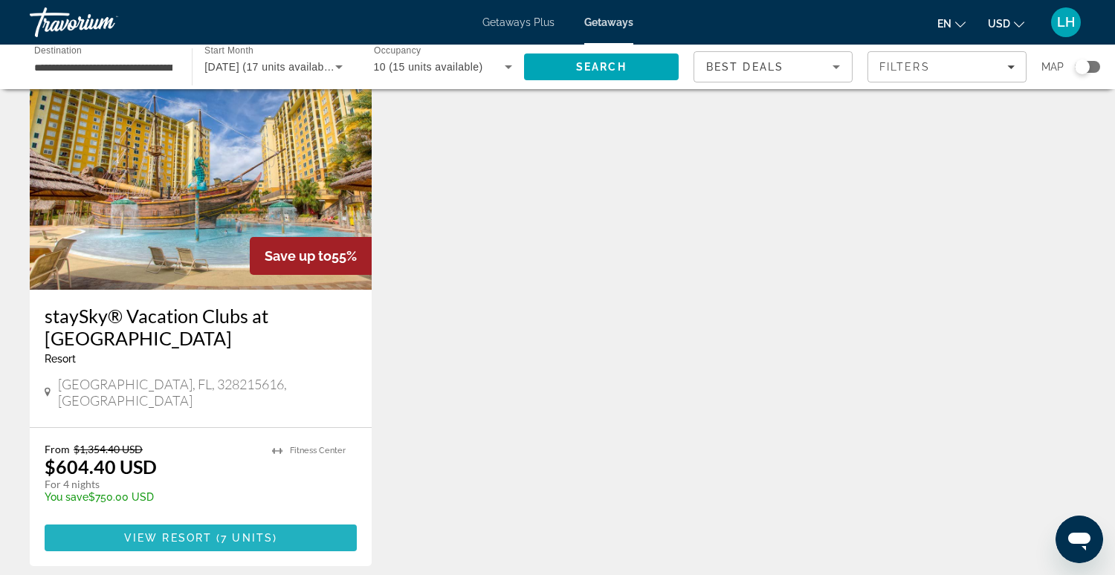
click at [294, 520] on span "Main content" at bounding box center [201, 538] width 312 height 36
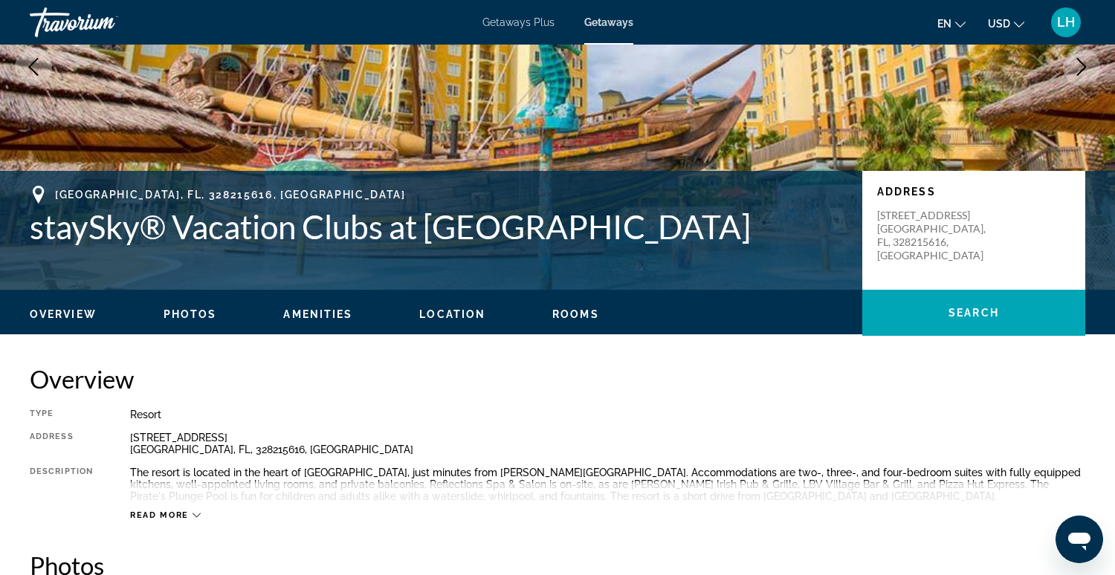
scroll to position [202, 0]
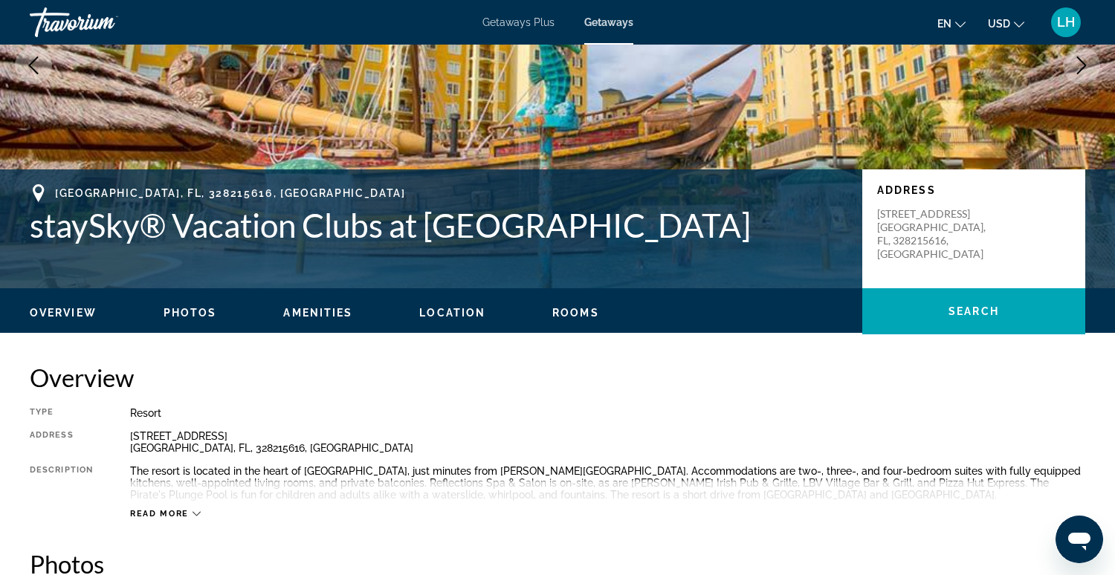
drag, startPoint x: 128, startPoint y: 433, endPoint x: 240, endPoint y: 438, distance: 112.4
click at [268, 437] on div "Type Resort All-Inclusive No All-Inclusive Address 8113 Resort Village Drive Or…" at bounding box center [558, 463] width 1056 height 112
copy div "8113 Resort Village Drive"
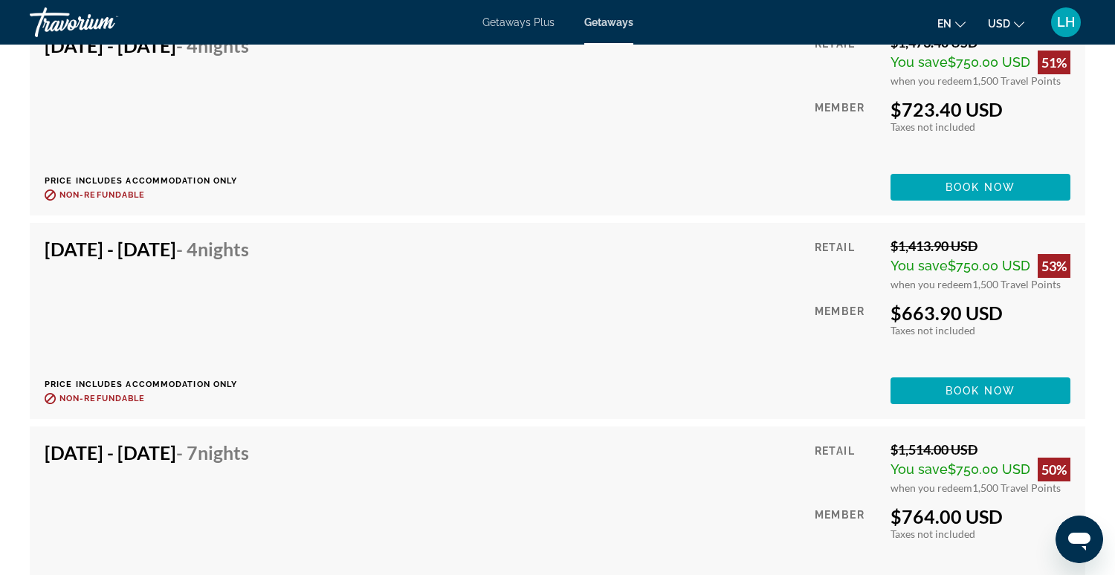
scroll to position [3151, 0]
